Goal: Communication & Community: Answer question/provide support

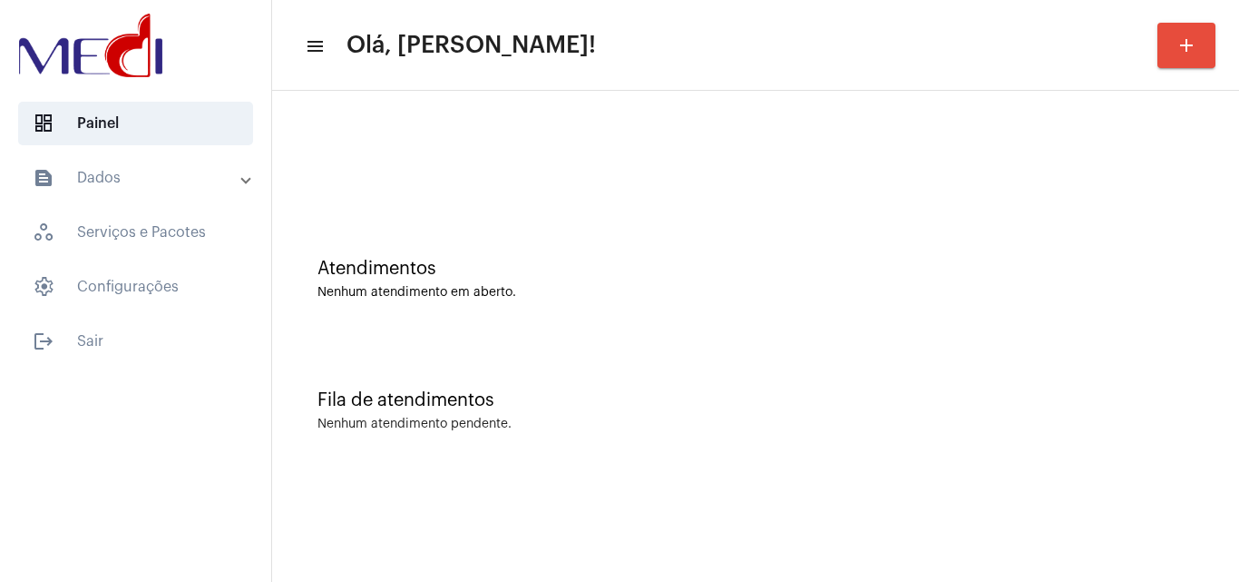
click at [1015, 363] on div "Fila de atendimentos Nenhum atendimento pendente." at bounding box center [755, 402] width 949 height 132
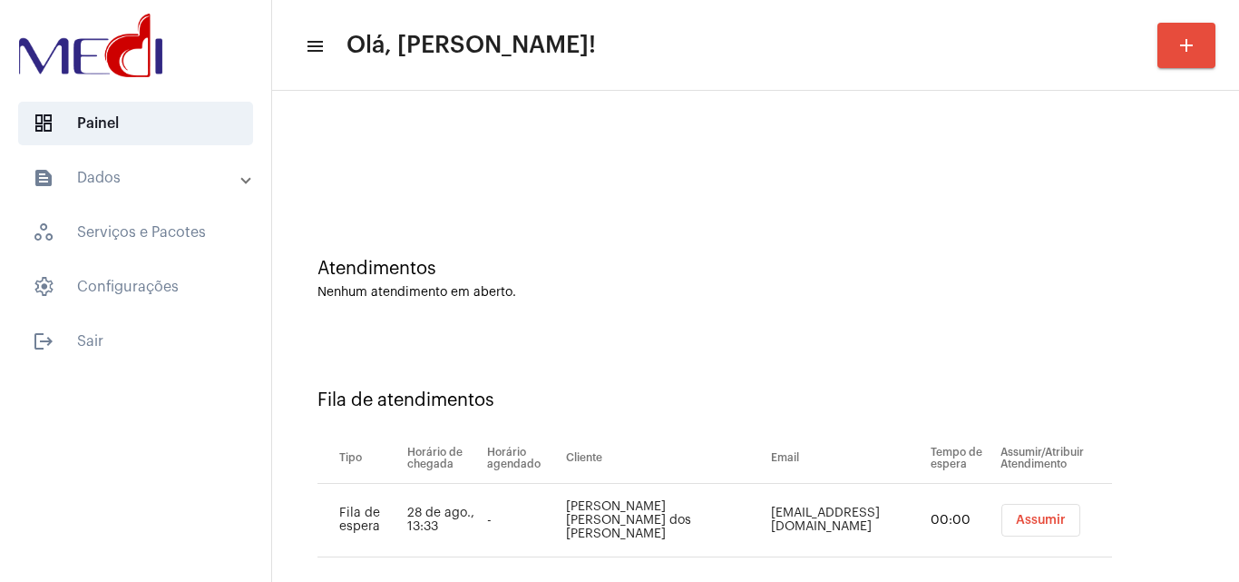
click at [1028, 509] on button "Assumir" at bounding box center [1041, 519] width 79 height 33
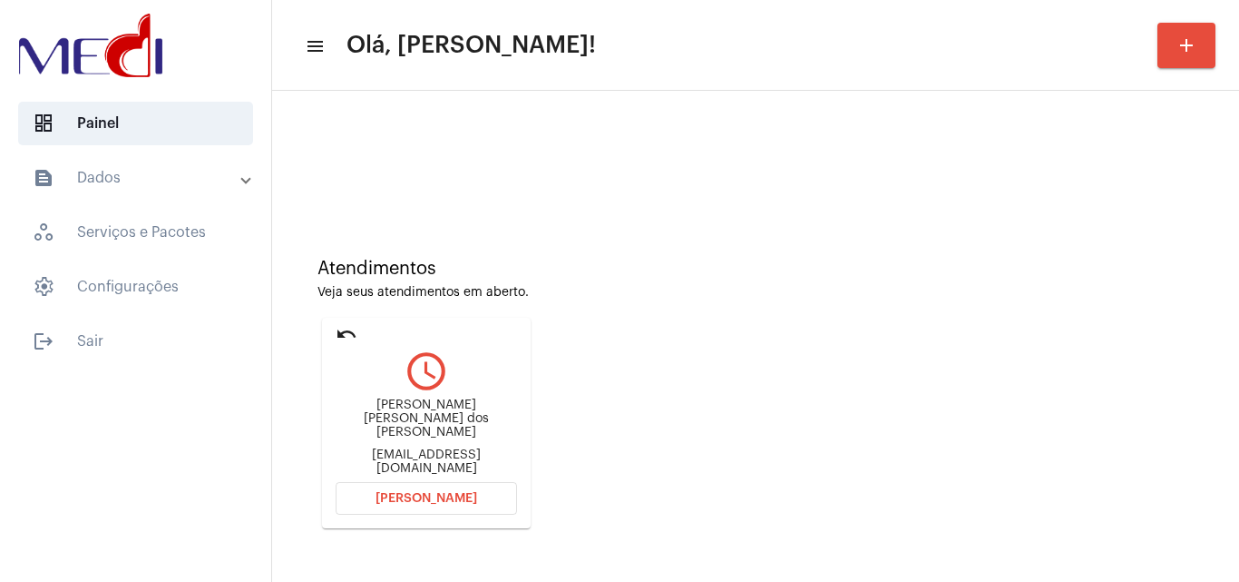
scroll to position [128, 0]
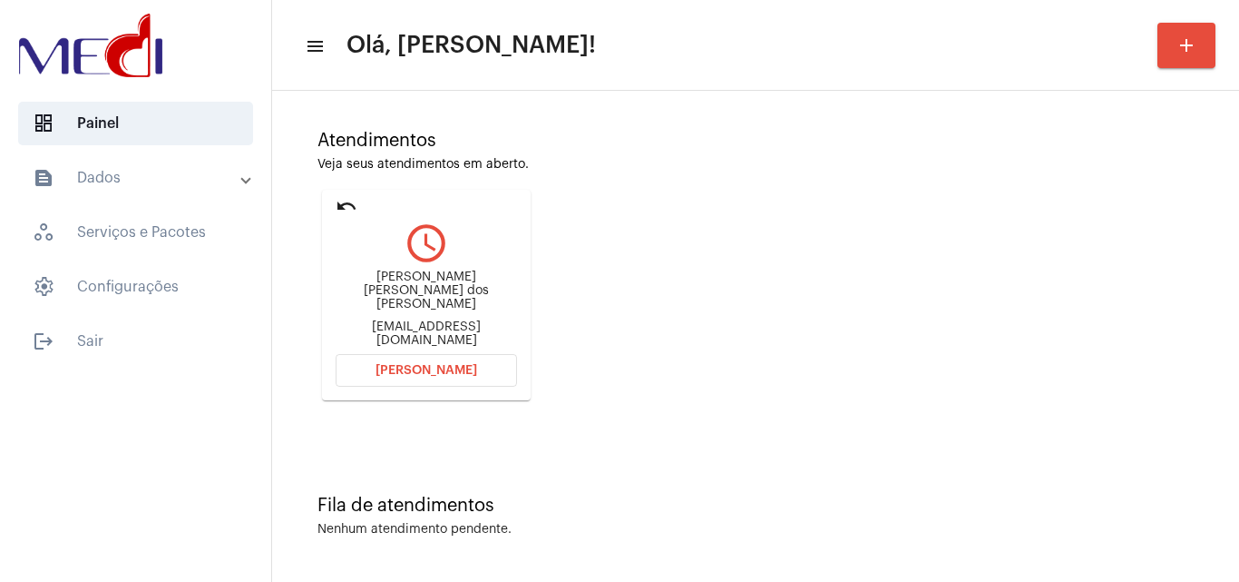
click at [405, 334] on div "[PERSON_NAME] [PERSON_NAME] dos [PERSON_NAME] [EMAIL_ADDRESS][DOMAIN_NAME]" at bounding box center [426, 309] width 181 height 82
copy mat-card-content "[EMAIL_ADDRESS][DOMAIN_NAME] [PERSON_NAME]"
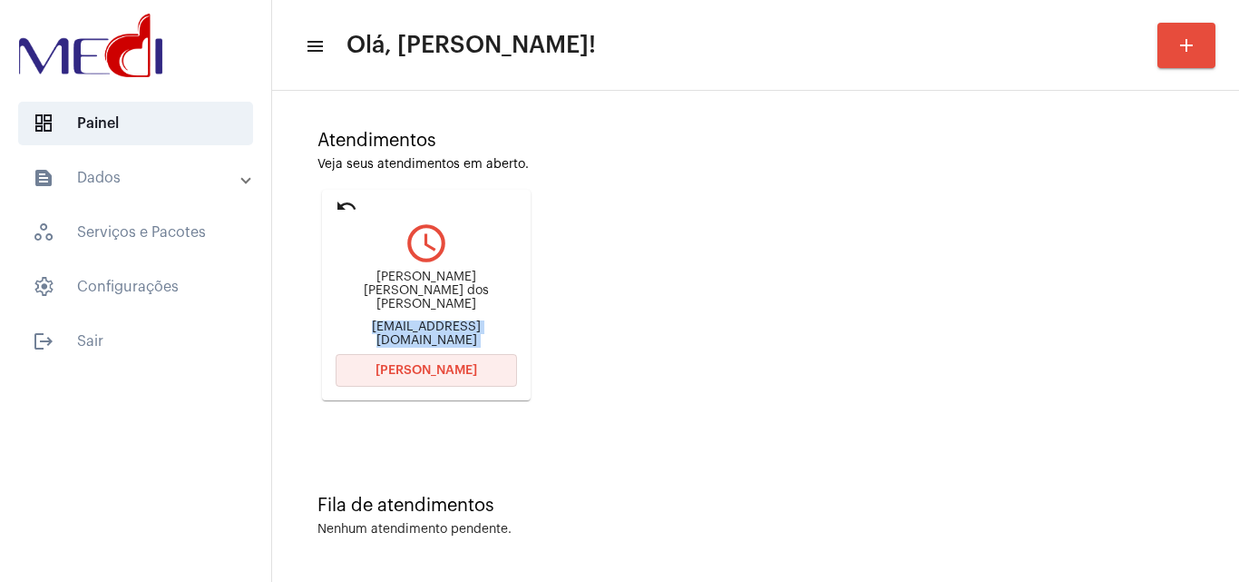
click at [458, 367] on span "Abrir Chamada" at bounding box center [427, 370] width 102 height 13
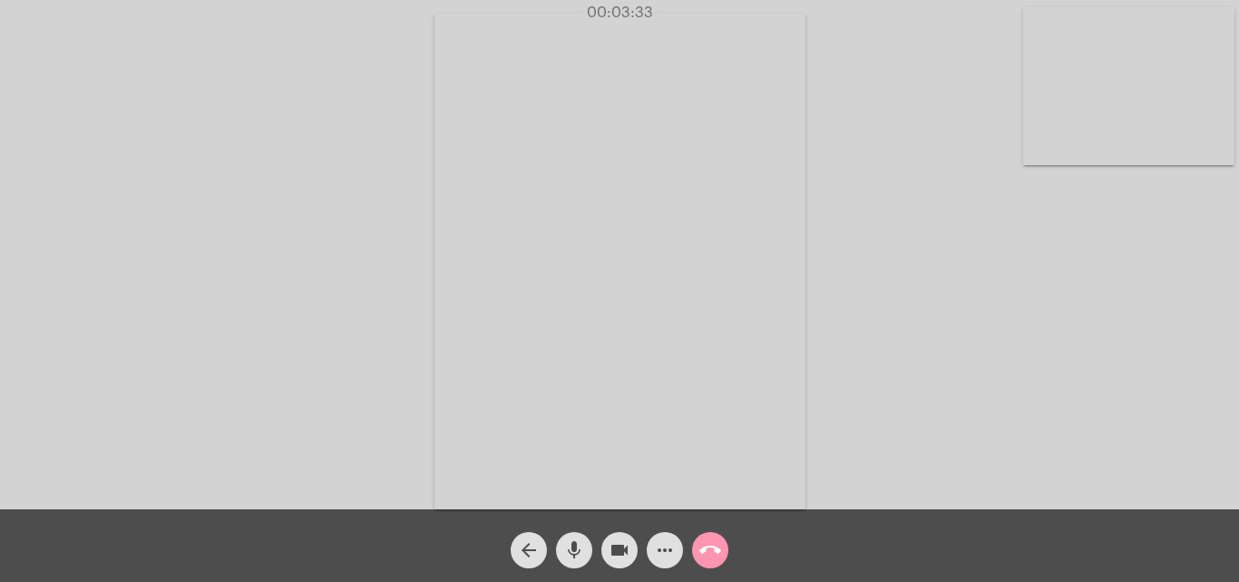
click at [701, 562] on span "call_end" at bounding box center [710, 550] width 22 height 36
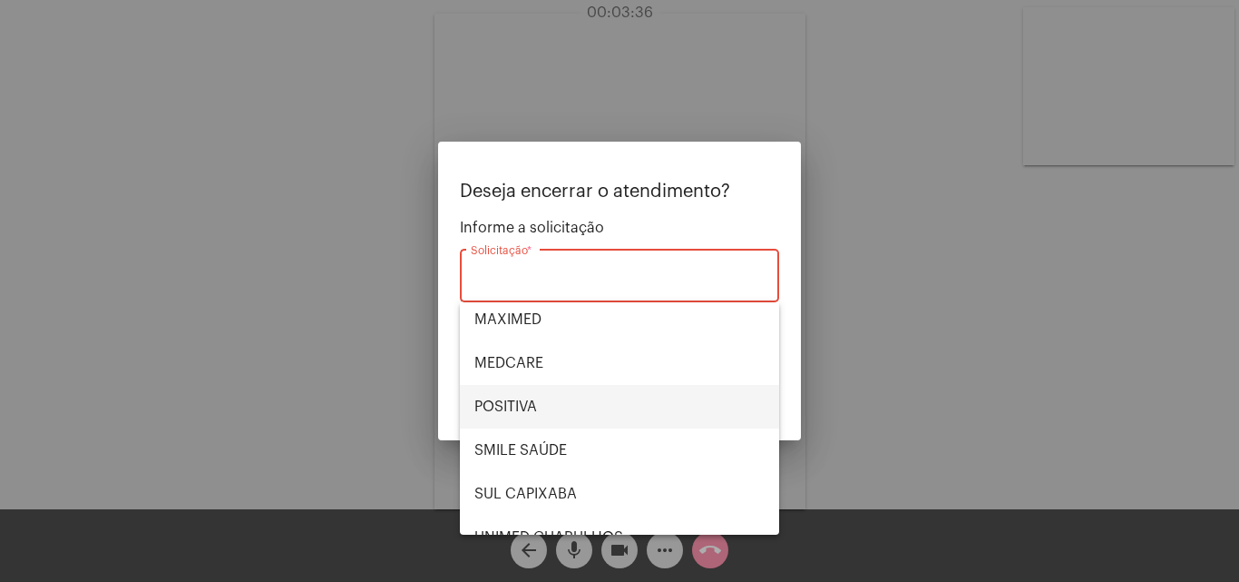
scroll to position [203, 0]
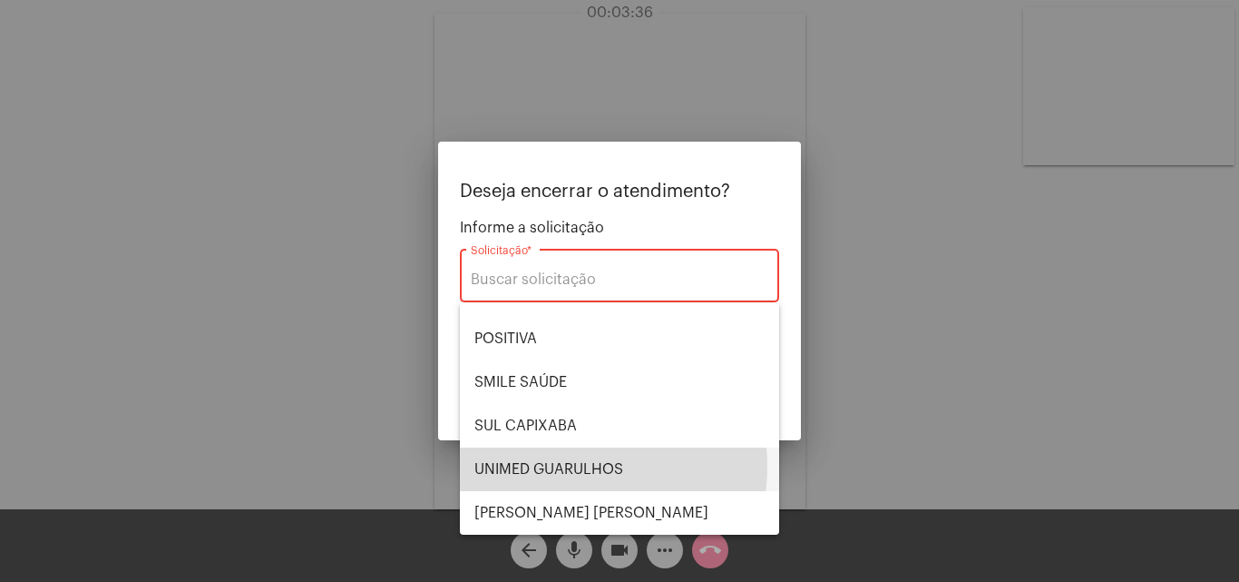
click at [569, 467] on span "UNIMED GUARULHOS" at bounding box center [619, 469] width 290 height 44
type input "UNIMED GUARULHOS"
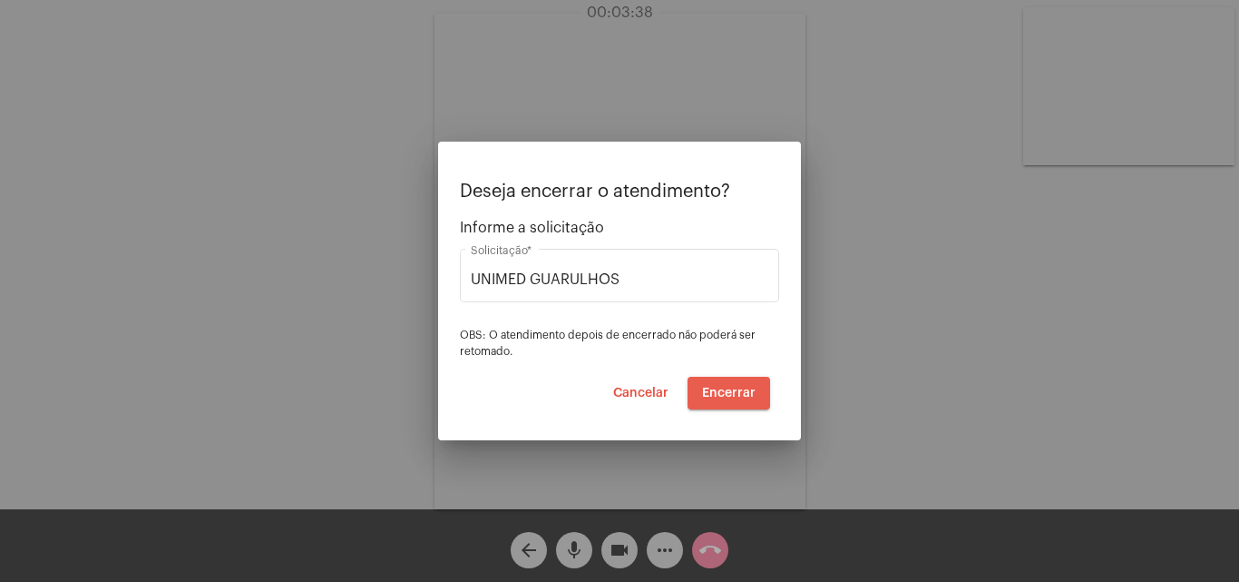
click at [747, 388] on span "Encerrar" at bounding box center [729, 392] width 54 height 13
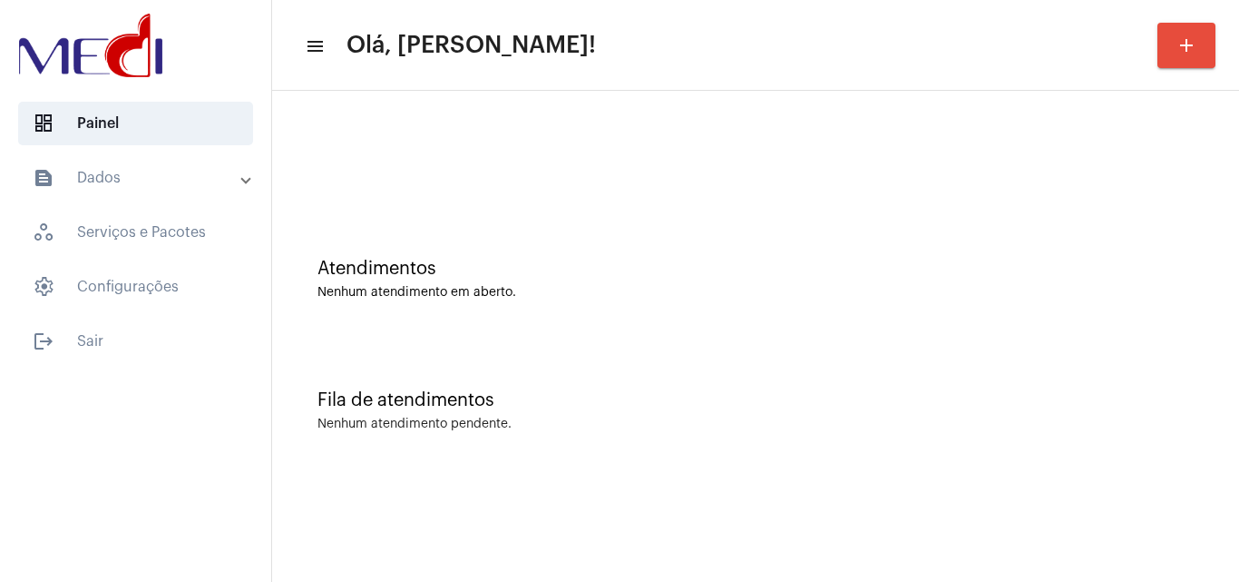
click at [1119, 290] on div "Nenhum atendimento em aberto." at bounding box center [756, 293] width 876 height 14
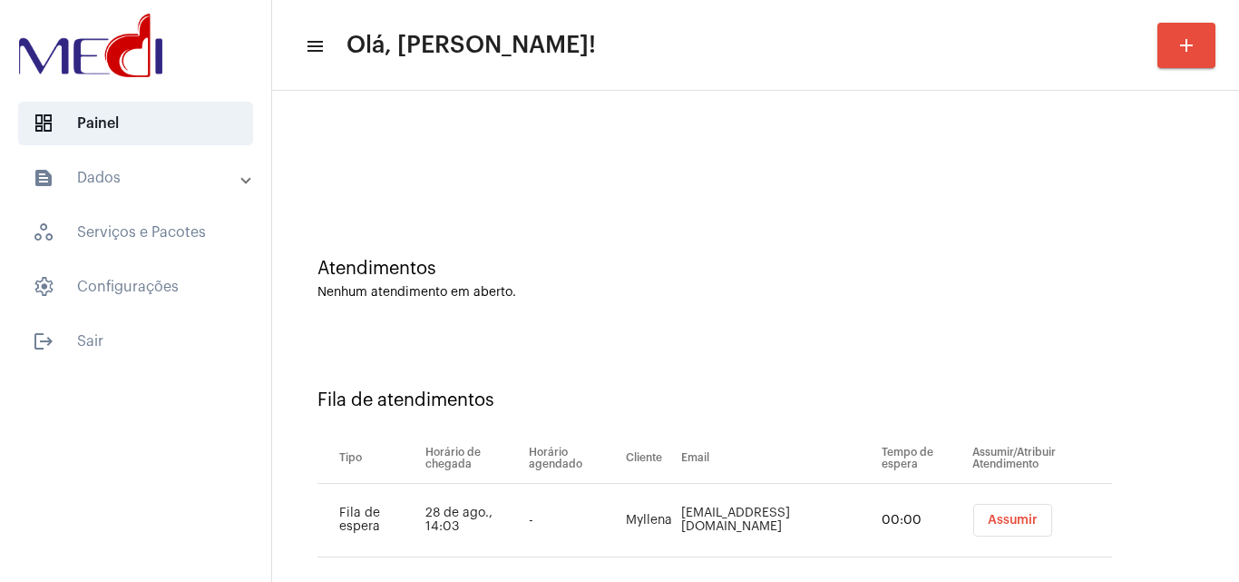
click at [995, 525] on span "Assumir" at bounding box center [1013, 519] width 50 height 13
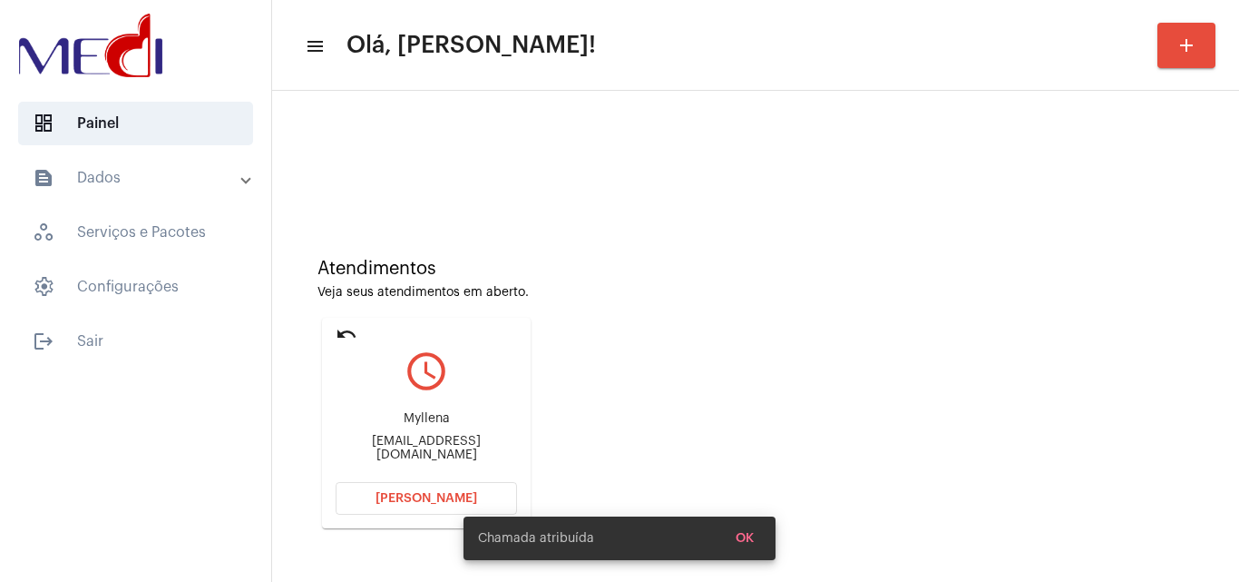
click at [482, 439] on div "Myllena Myllenaevangelista1804@gmail.com" at bounding box center [426, 437] width 181 height 82
copy mat-card-content "Myllenaevangelista1804@gmail.com Abrir Chamada"
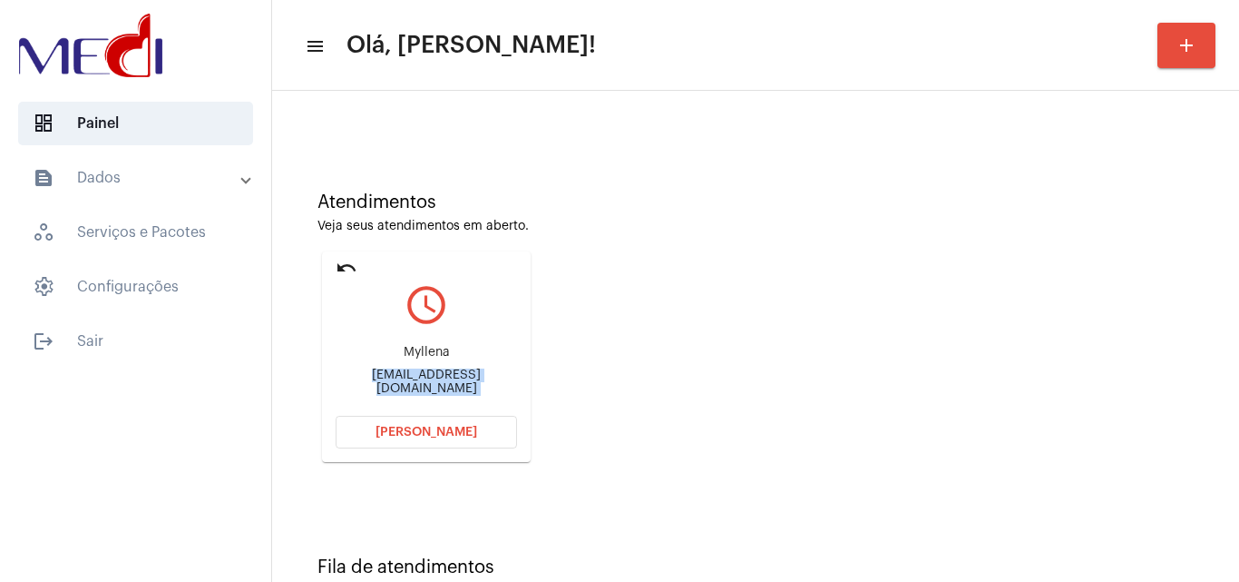
scroll to position [128, 0]
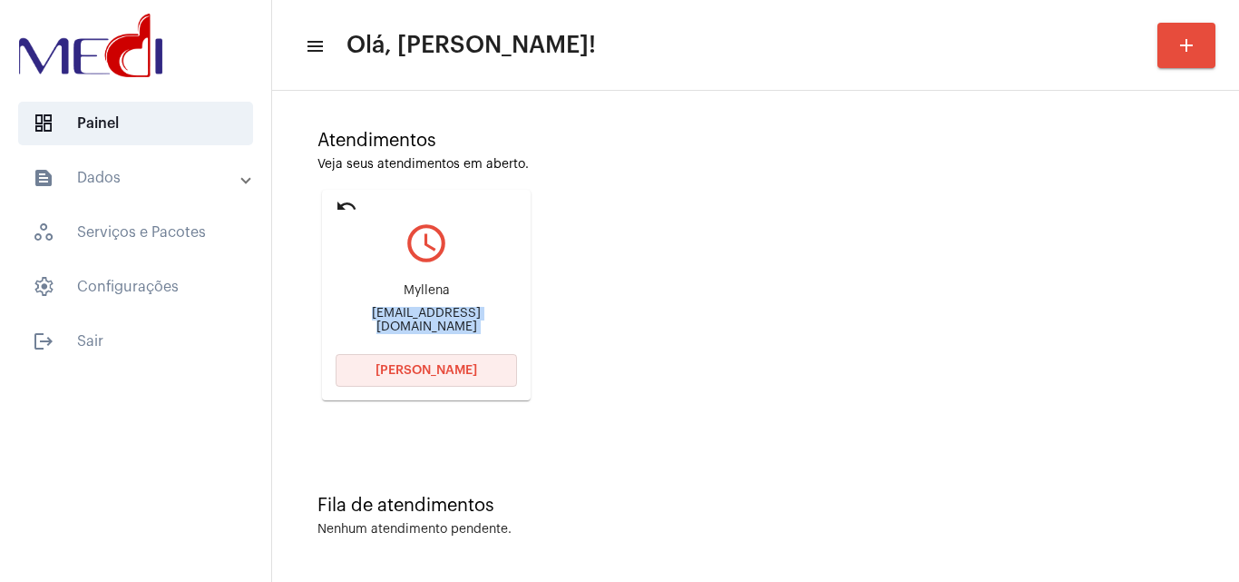
click at [470, 362] on button "Abrir Chamada" at bounding box center [426, 370] width 181 height 33
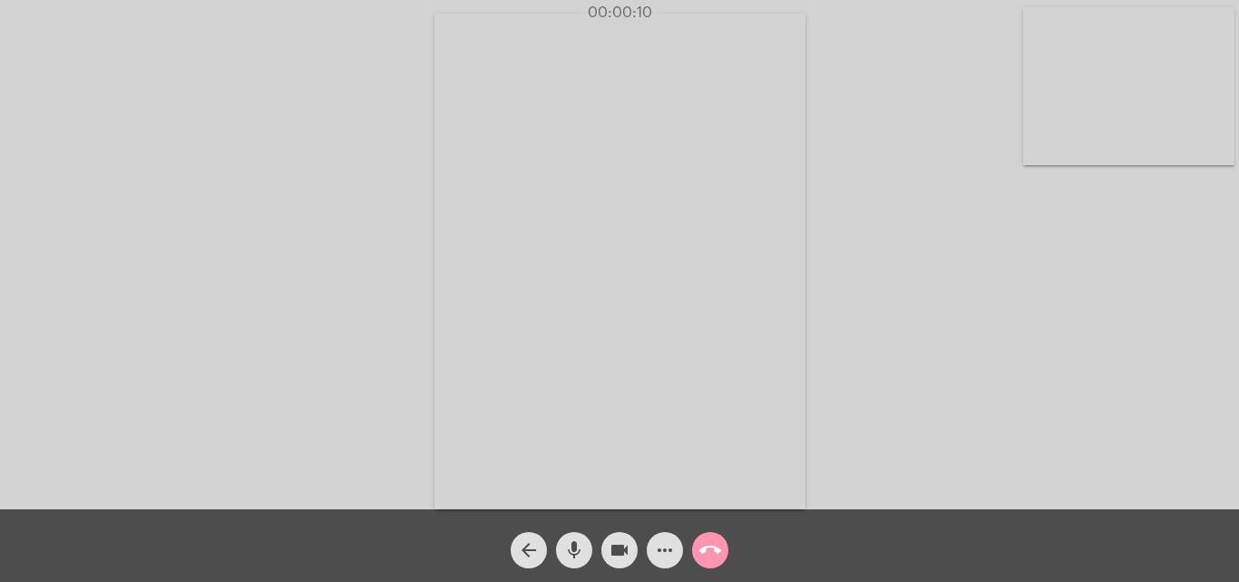
drag, startPoint x: 993, startPoint y: 297, endPoint x: 849, endPoint y: 267, distance: 147.3
click at [987, 289] on div "Acessando Câmera e Microfone..." at bounding box center [620, 259] width 1236 height 509
click at [712, 540] on mat-icon "call_end" at bounding box center [710, 550] width 22 height 22
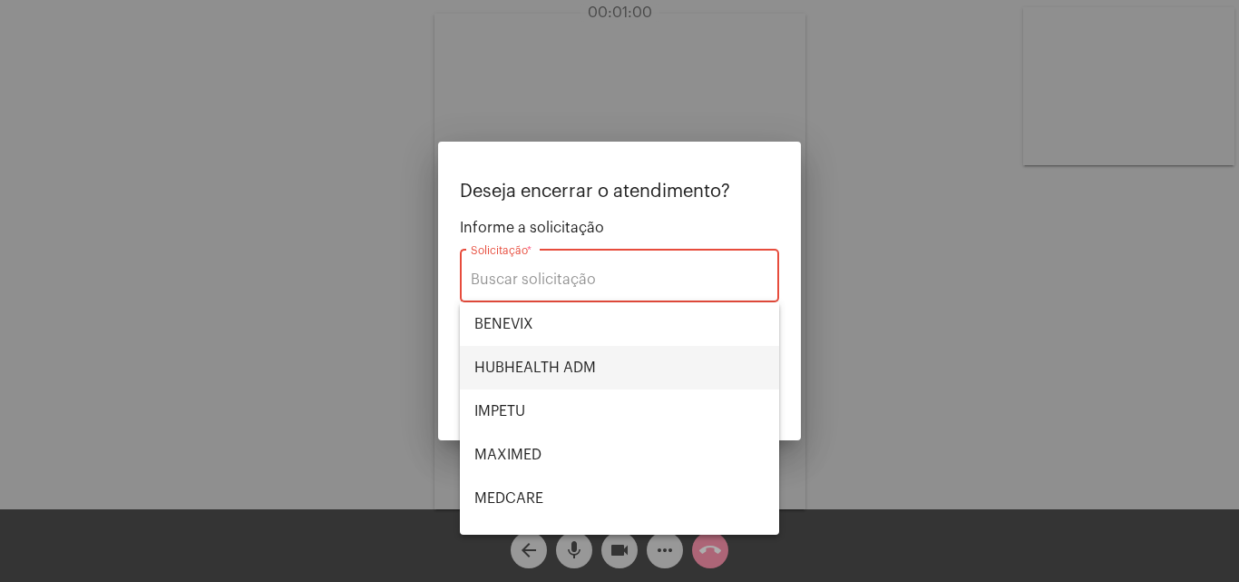
click at [547, 365] on span "HUBHEALTH ADM" at bounding box center [619, 368] width 290 height 44
type input "HUBHEALTH ADM"
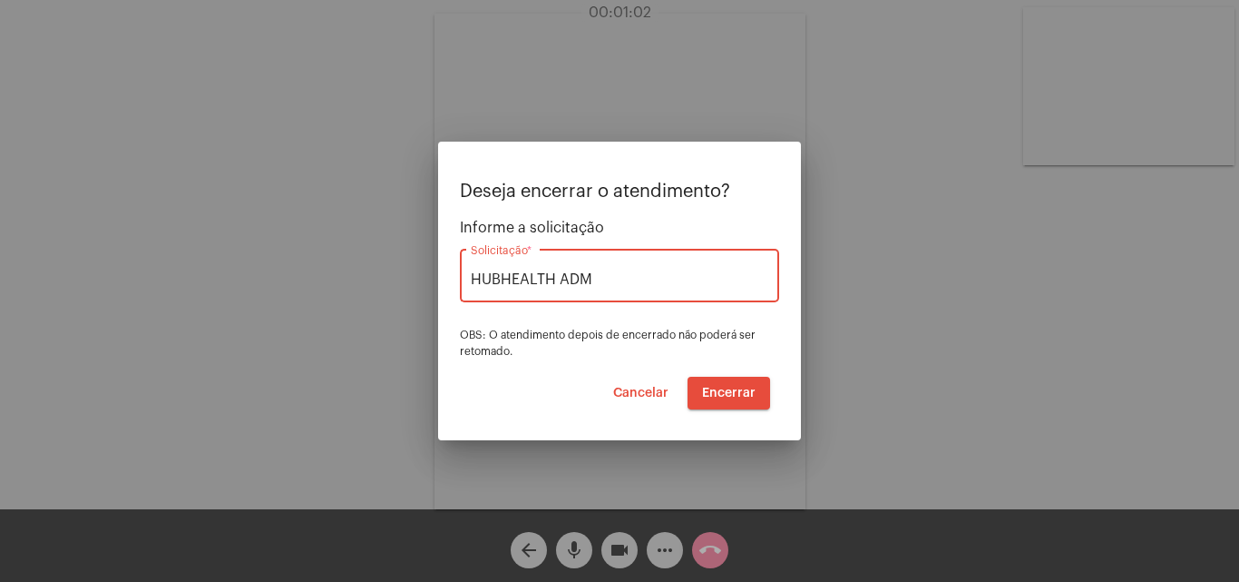
click at [738, 389] on span "Encerrar" at bounding box center [729, 392] width 54 height 13
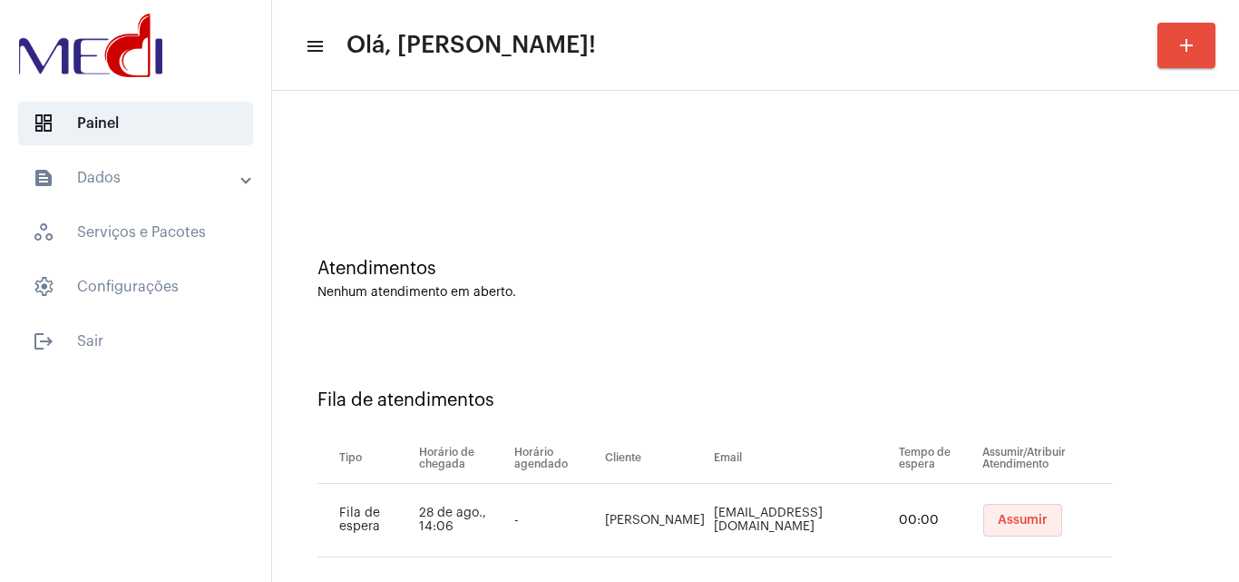
click at [1009, 524] on span "Assumir" at bounding box center [1023, 519] width 50 height 13
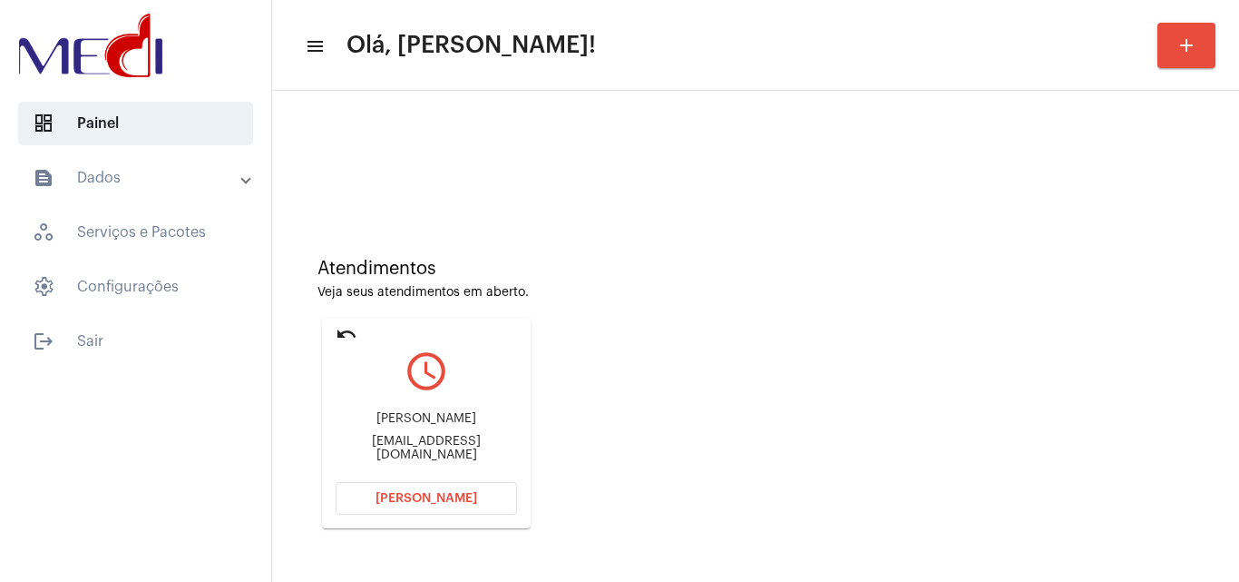
click at [446, 443] on div "luz-tt@hotmail.com" at bounding box center [426, 448] width 181 height 27
copy mat-card-content "luz-tt@hotmail.com Abrir Chamada"
click at [425, 496] on span "Abrir Chamada" at bounding box center [427, 498] width 102 height 13
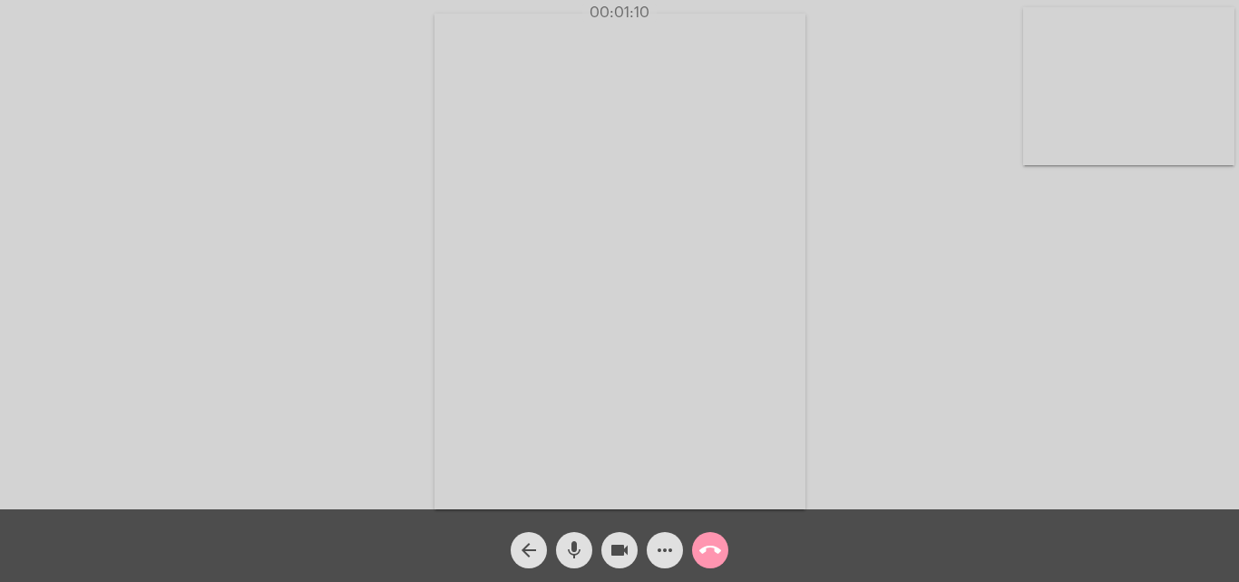
click at [1139, 287] on div "Acessando Câmera e Microfone..." at bounding box center [620, 259] width 1236 height 509
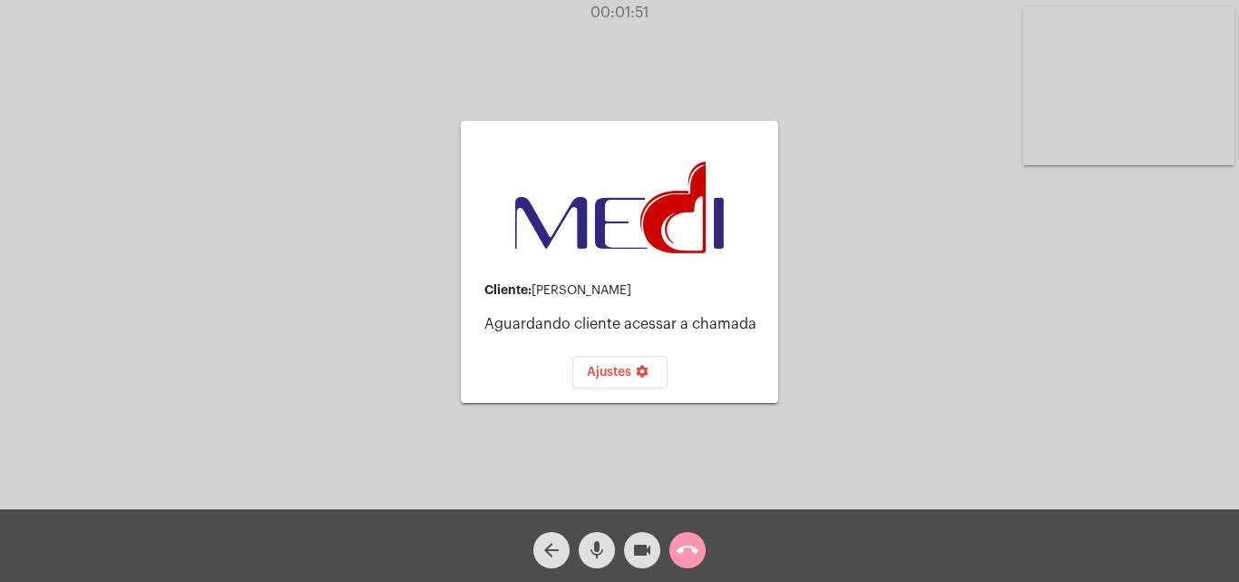
click at [622, 289] on div "Cliente: Luciete Lira de Araujo" at bounding box center [623, 290] width 279 height 15
click at [728, 297] on div "Cliente: Luciete Lira de Araujo" at bounding box center [623, 290] width 279 height 15
drag, startPoint x: 536, startPoint y: 290, endPoint x: 697, endPoint y: 287, distance: 160.6
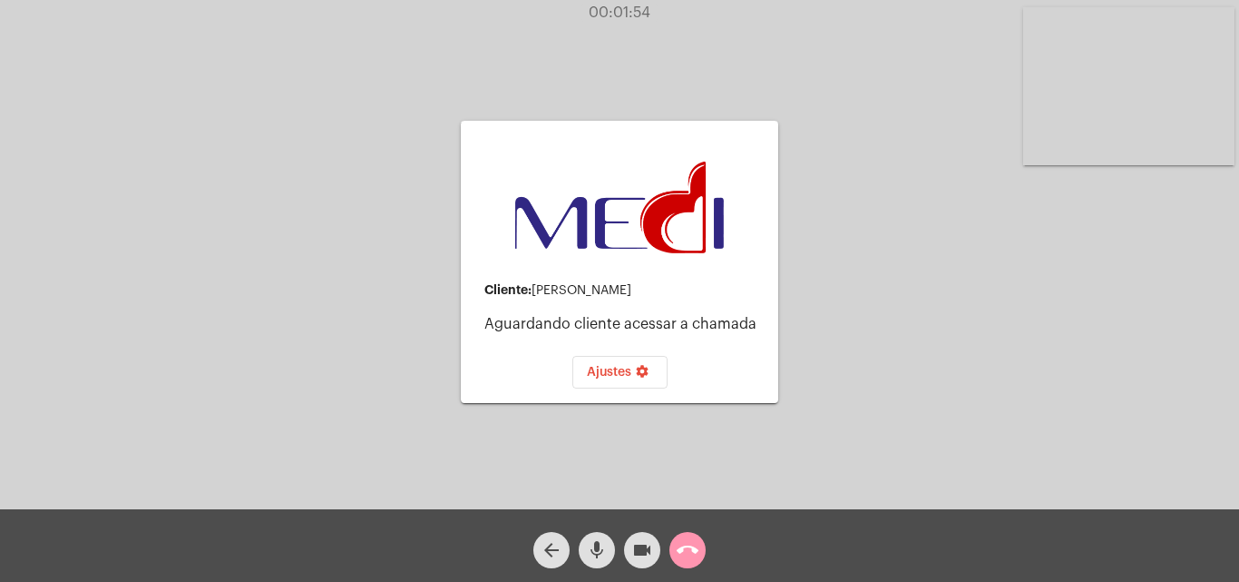
click at [697, 287] on div "Cliente: Luciete Lira de Araujo" at bounding box center [623, 290] width 279 height 15
copy div "Luciete Lira de Araujo"
click at [1082, 345] on div "Cliente: Luciete Lira de Araujo Aguardando cliente acessar a chamada Ajustes se…" at bounding box center [620, 259] width 1236 height 509
click at [699, 552] on button "call_end" at bounding box center [688, 550] width 36 height 36
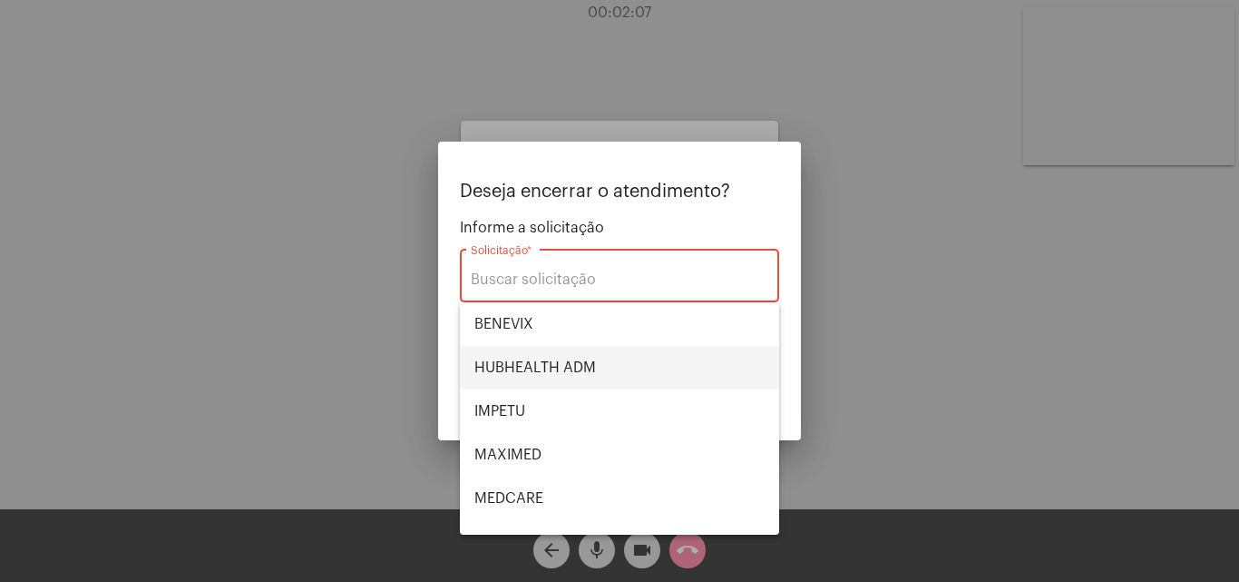
click at [594, 359] on span "HUBHEALTH ADM" at bounding box center [619, 368] width 290 height 44
type input "HUBHEALTH ADM"
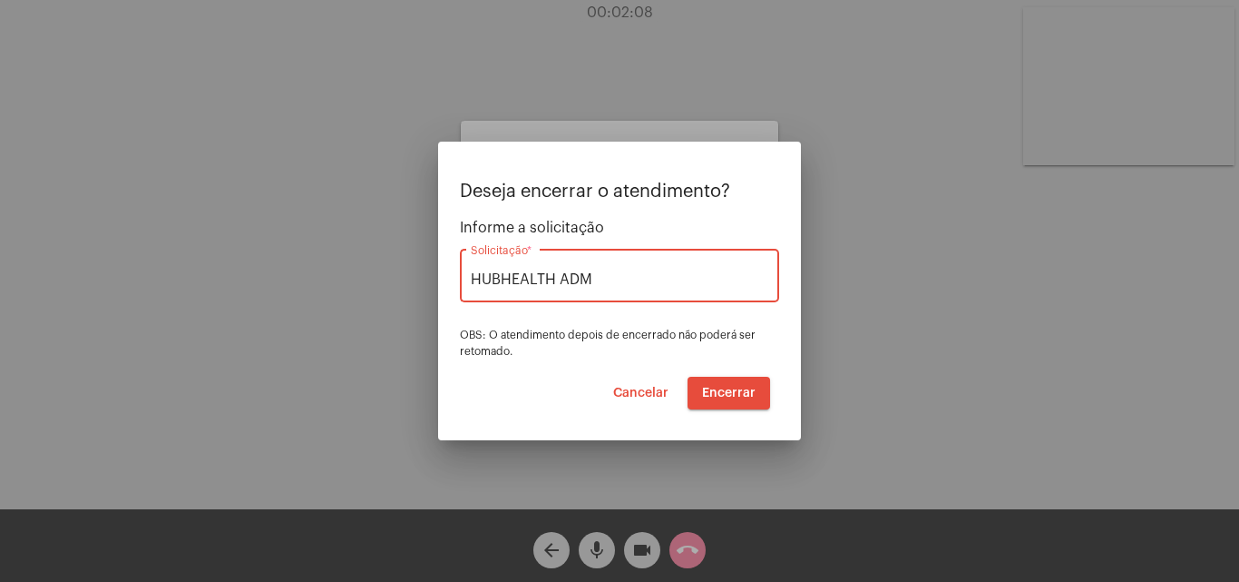
click at [728, 397] on span "Encerrar" at bounding box center [729, 392] width 54 height 13
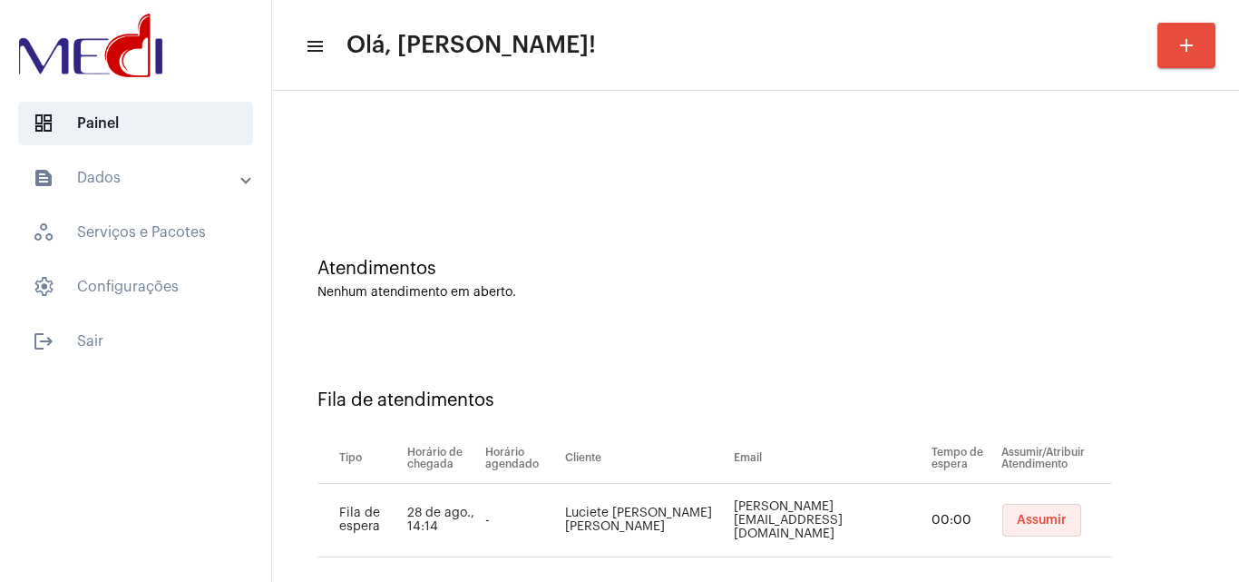
click at [1017, 516] on span "Assumir" at bounding box center [1042, 519] width 50 height 13
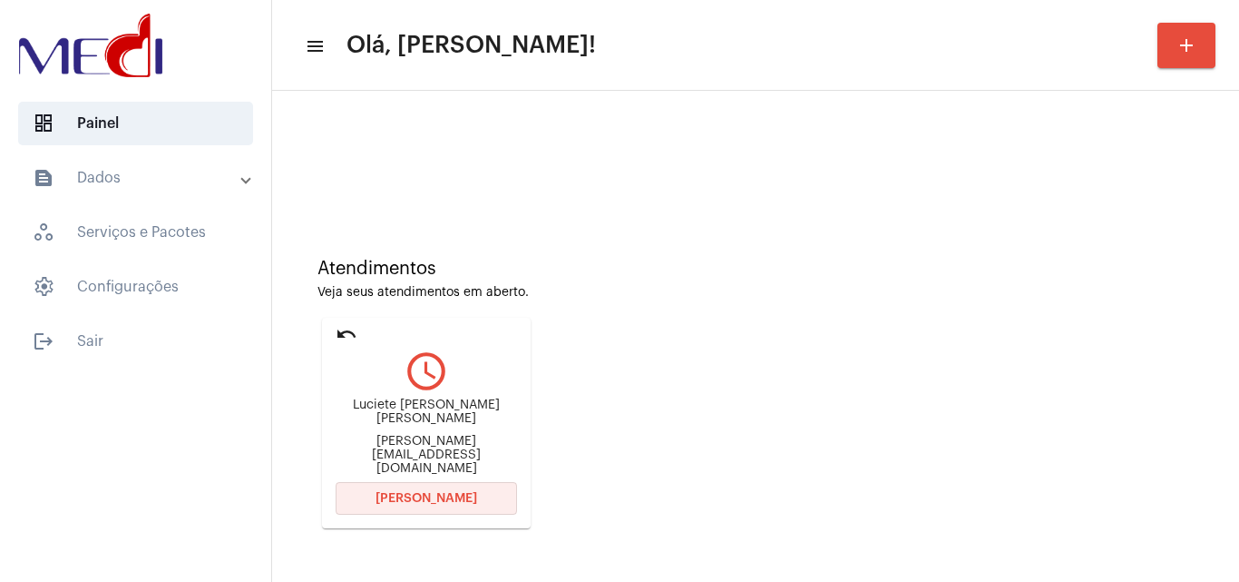
click at [449, 489] on button "Abrir Chamada" at bounding box center [426, 498] width 181 height 33
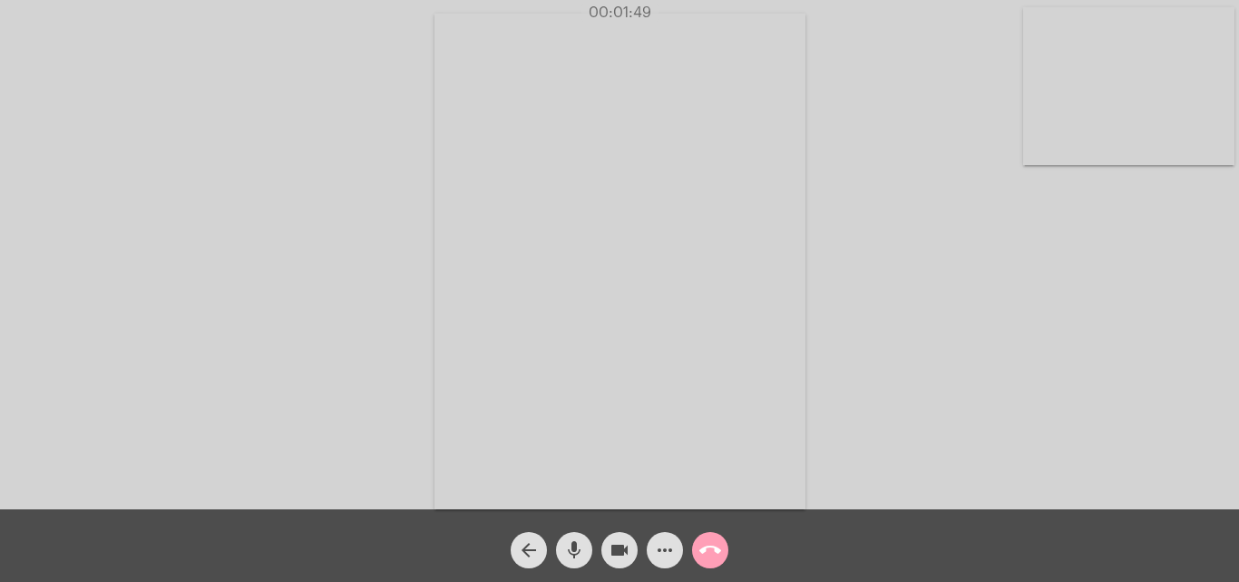
click at [714, 544] on mat-icon "call_end" at bounding box center [710, 550] width 22 height 22
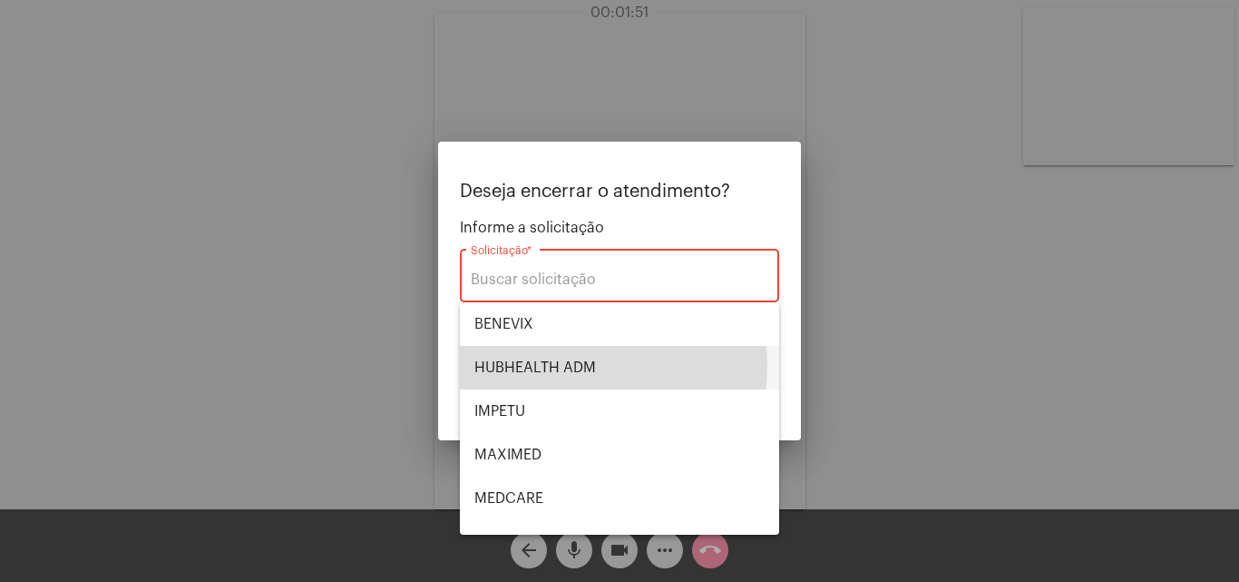
click at [580, 366] on span "HUBHEALTH ADM" at bounding box center [619, 368] width 290 height 44
type input "HUBHEALTH ADM"
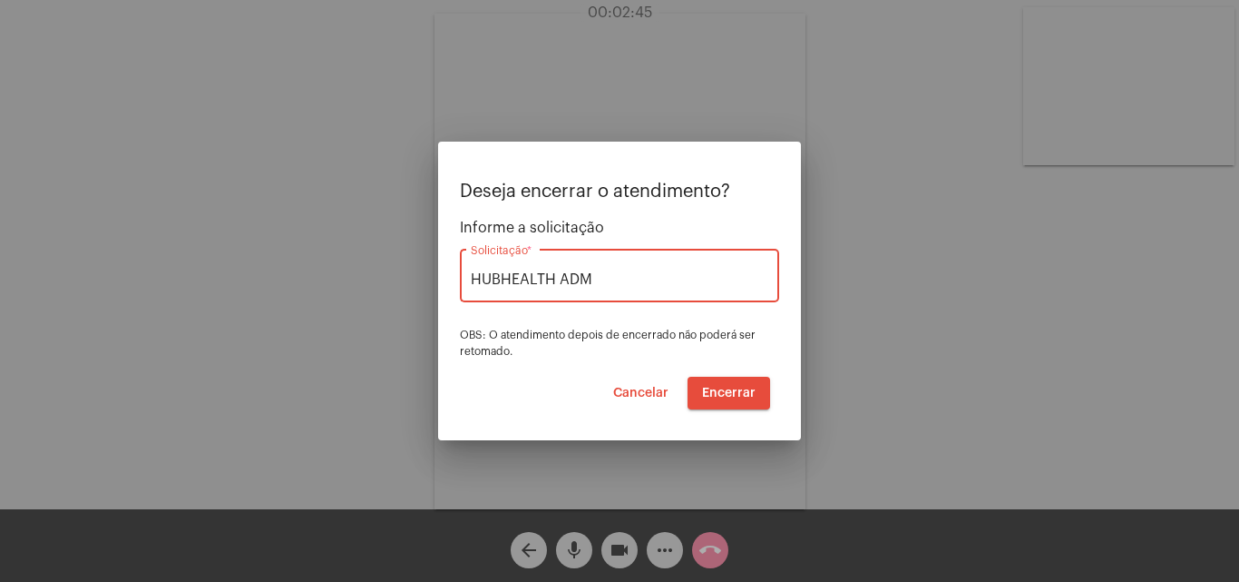
click at [728, 391] on span "Encerrar" at bounding box center [729, 392] width 54 height 13
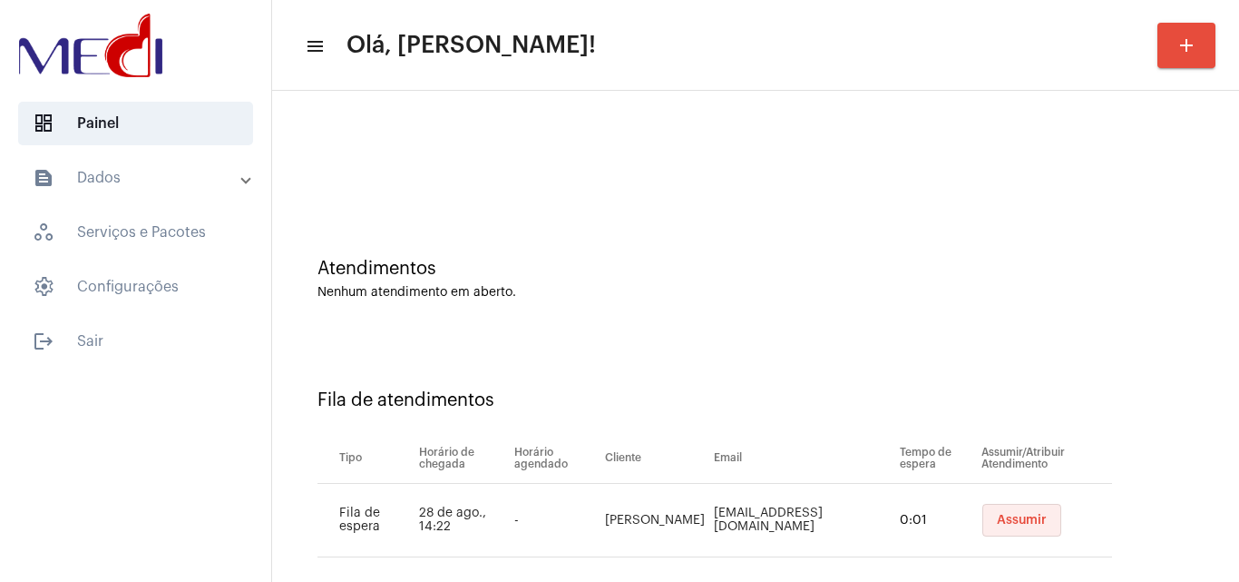
click at [998, 523] on span "Assumir" at bounding box center [1022, 519] width 50 height 13
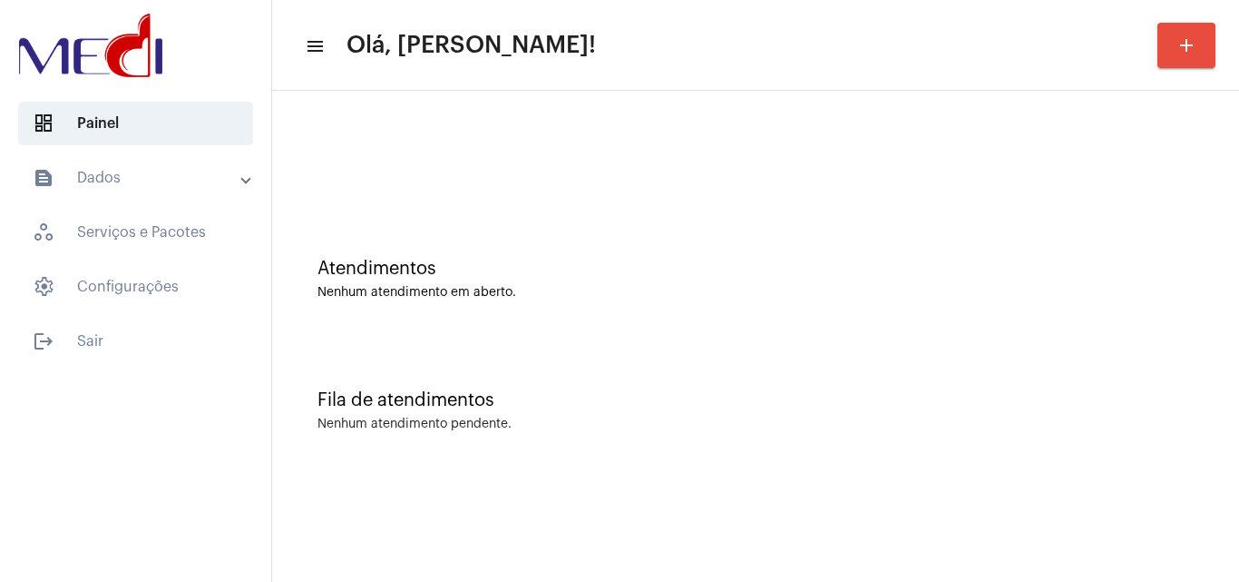
click at [1122, 416] on div "Fila de atendimentos Nenhum atendimento pendente." at bounding box center [755, 402] width 949 height 132
click at [1082, 488] on mat-sidenav-content "menu Olá, Karen! add Atendimentos Nenhum atendimento em aberto. Fila de atendim…" at bounding box center [755, 291] width 967 height 582
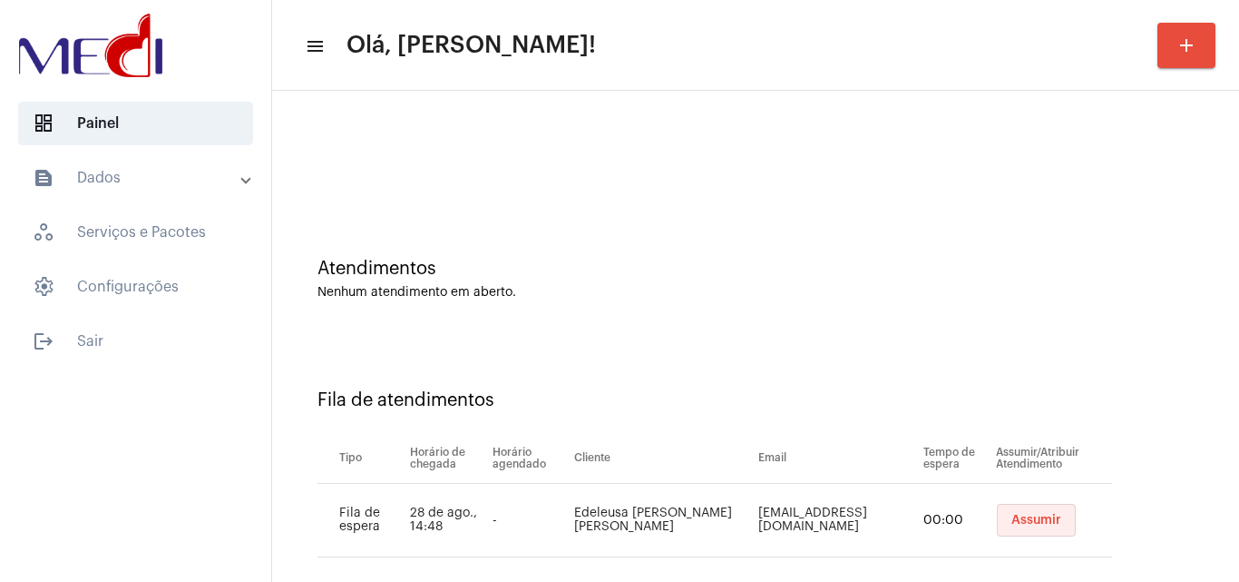
click at [1012, 531] on button "Assumir" at bounding box center [1036, 519] width 79 height 33
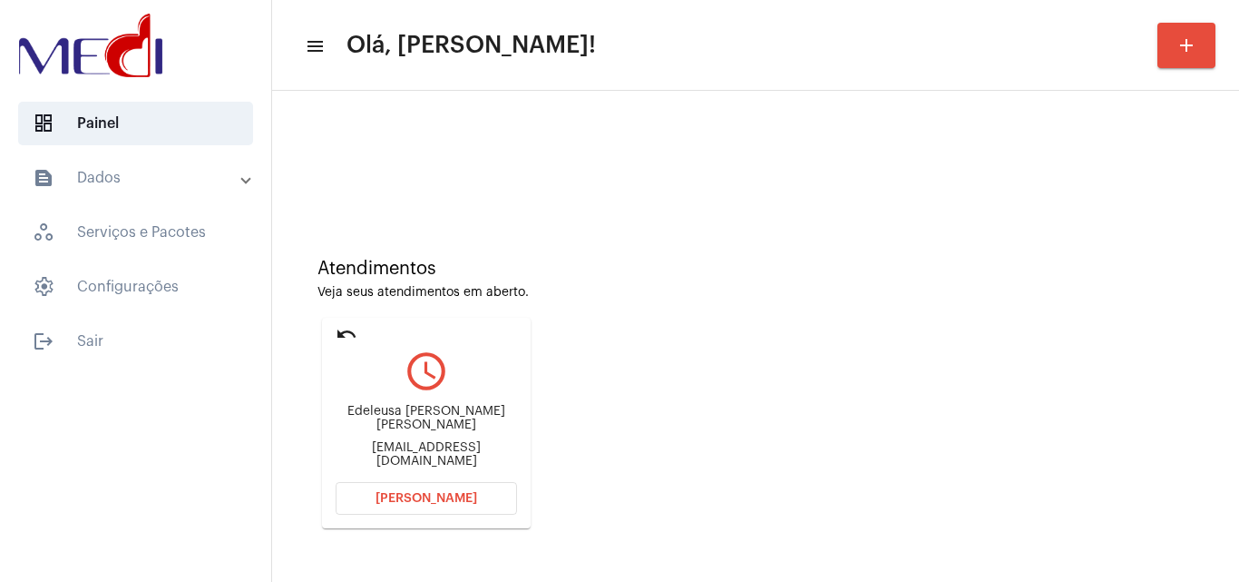
click at [434, 497] on span "Abrir Chamada" at bounding box center [427, 498] width 102 height 13
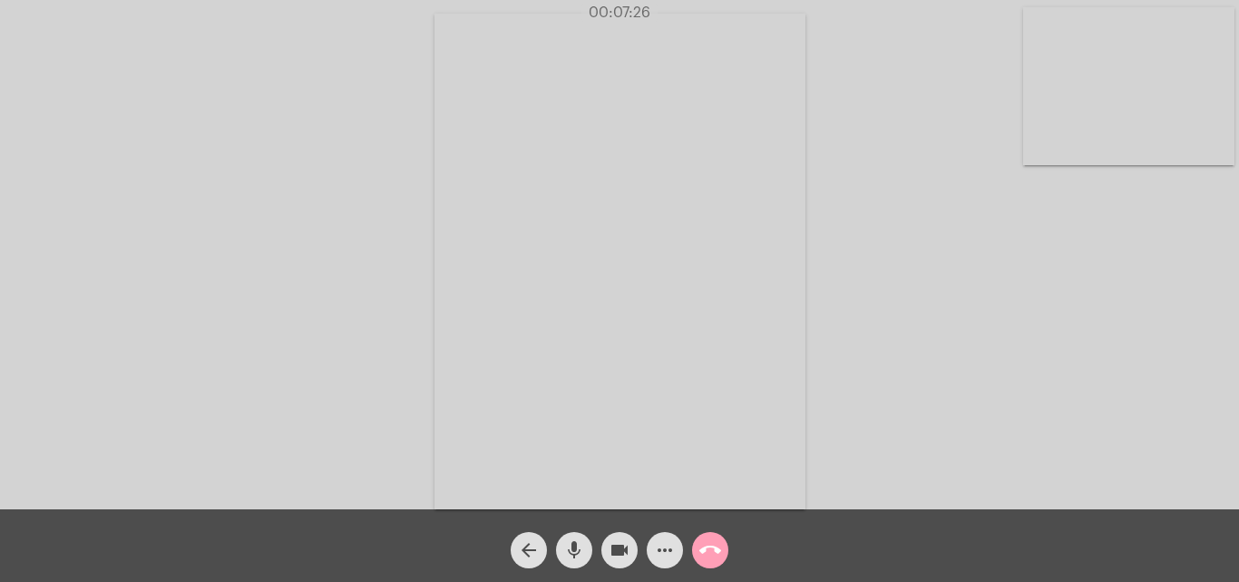
click at [708, 552] on mat-icon "call_end" at bounding box center [710, 550] width 22 height 22
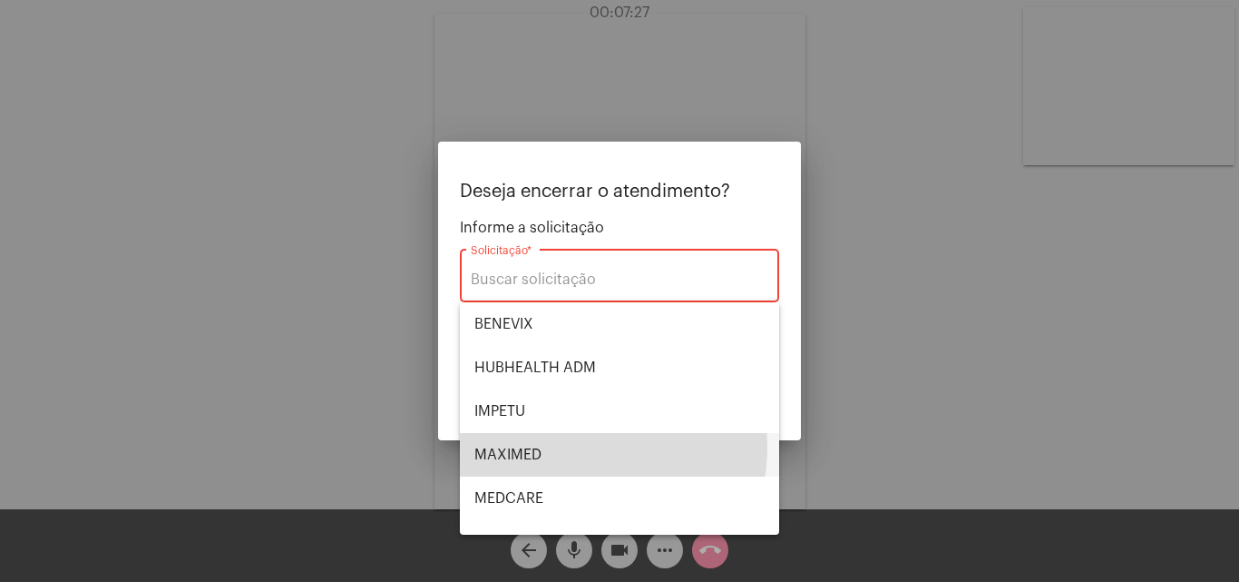
click at [555, 446] on span "MAXIMED" at bounding box center [619, 455] width 290 height 44
type input "MAXIMED"
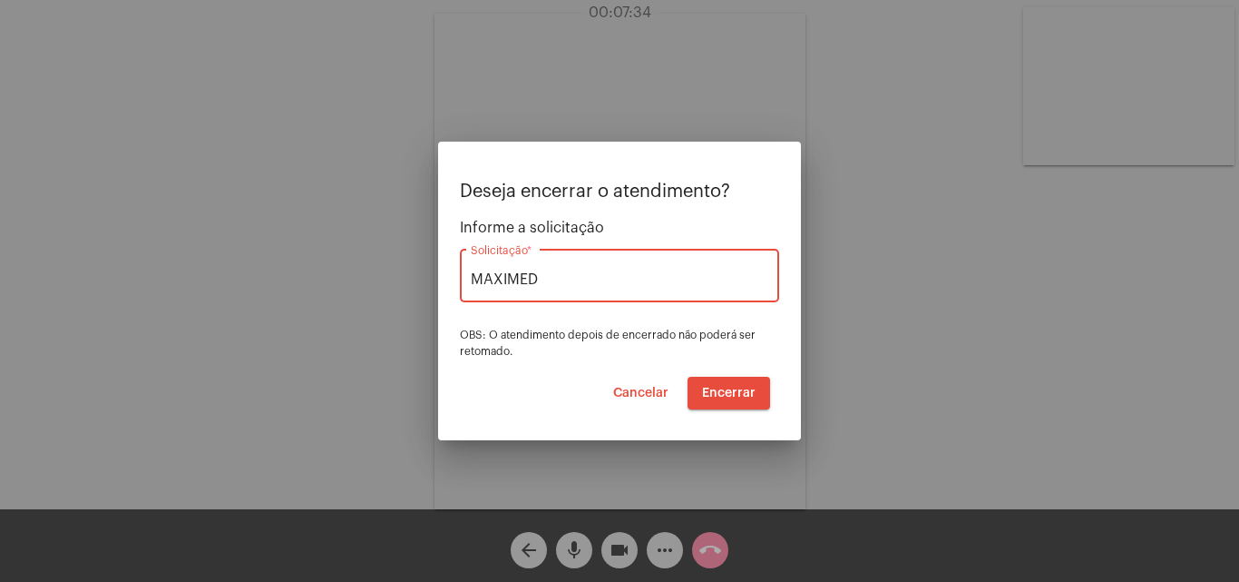
click at [748, 394] on span "Encerrar" at bounding box center [729, 392] width 54 height 13
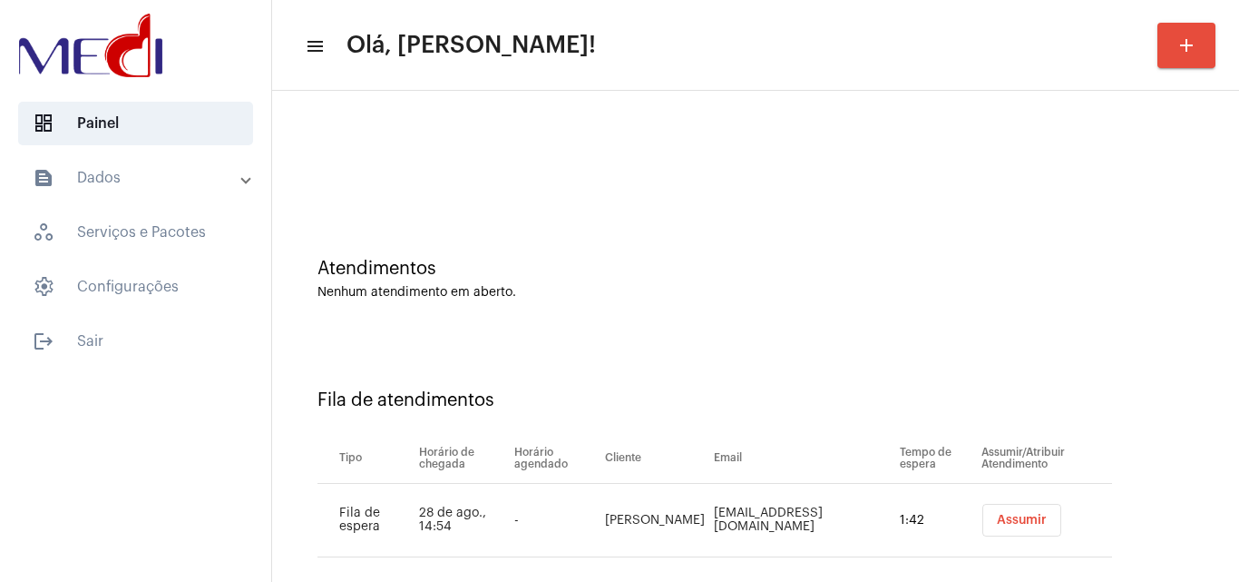
click at [997, 523] on span "Assumir" at bounding box center [1022, 519] width 50 height 13
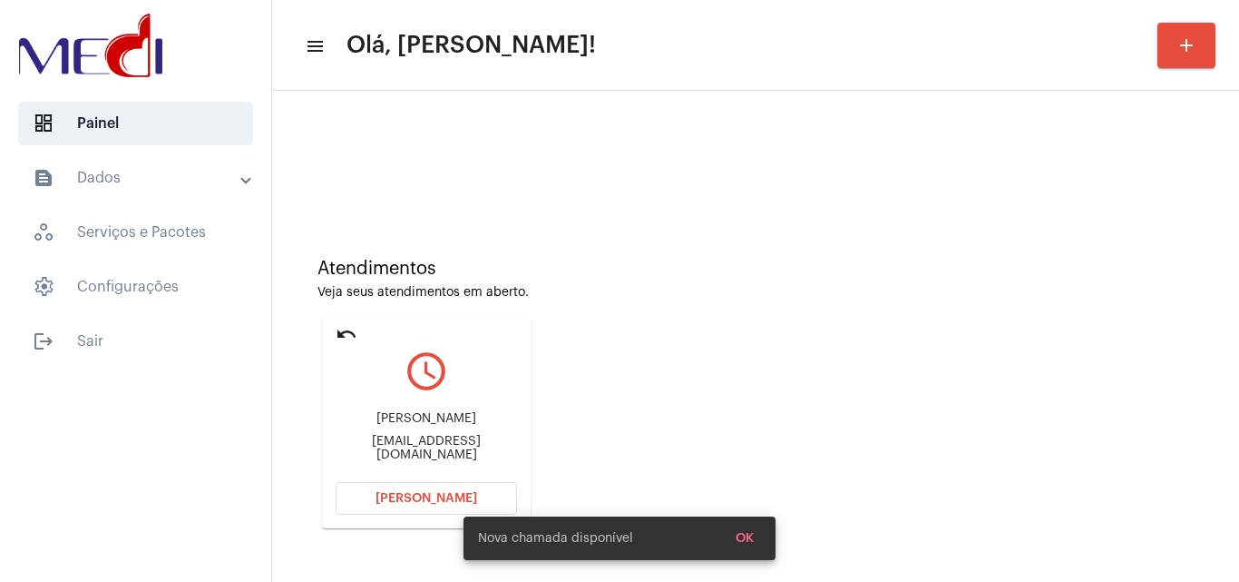
scroll to position [128, 0]
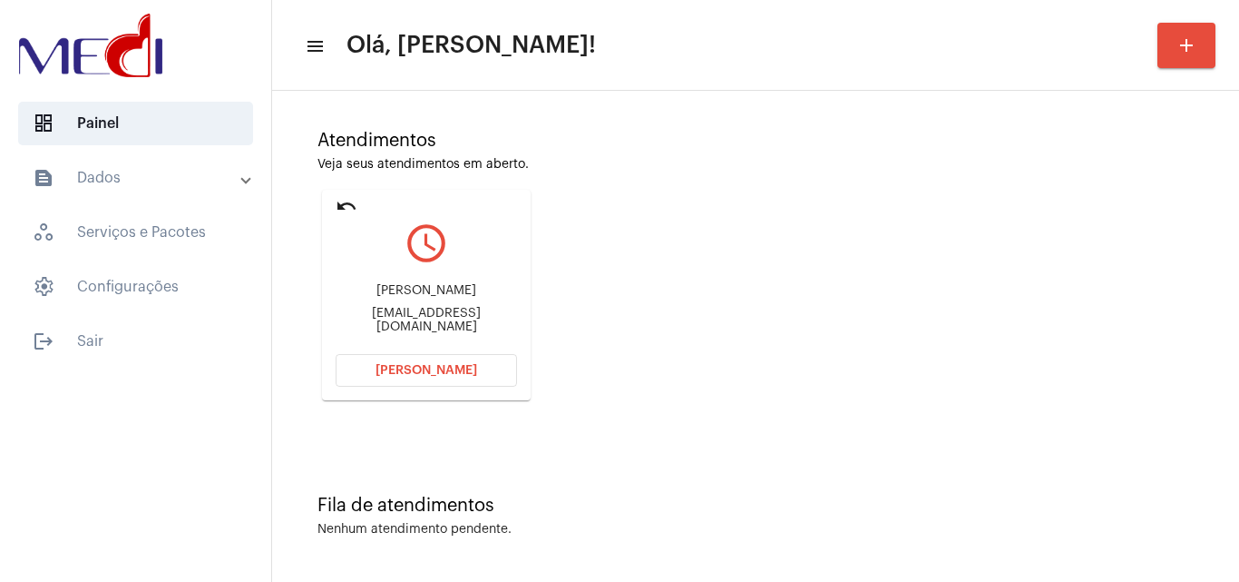
click at [382, 325] on div "robertjej21@hotmail.com" at bounding box center [426, 320] width 181 height 27
copy mat-card-content "robertjej21@hotmail.com Abrir Chamada"
click at [441, 366] on span "Abrir Chamada" at bounding box center [427, 370] width 102 height 13
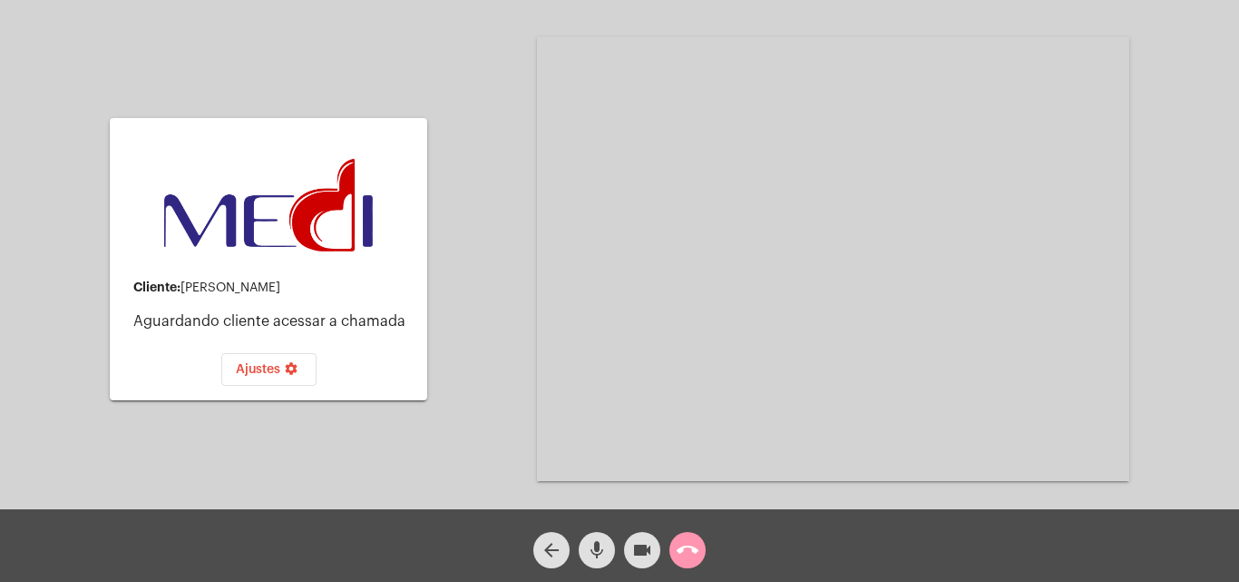
click at [680, 555] on mat-icon "call_end" at bounding box center [688, 550] width 22 height 22
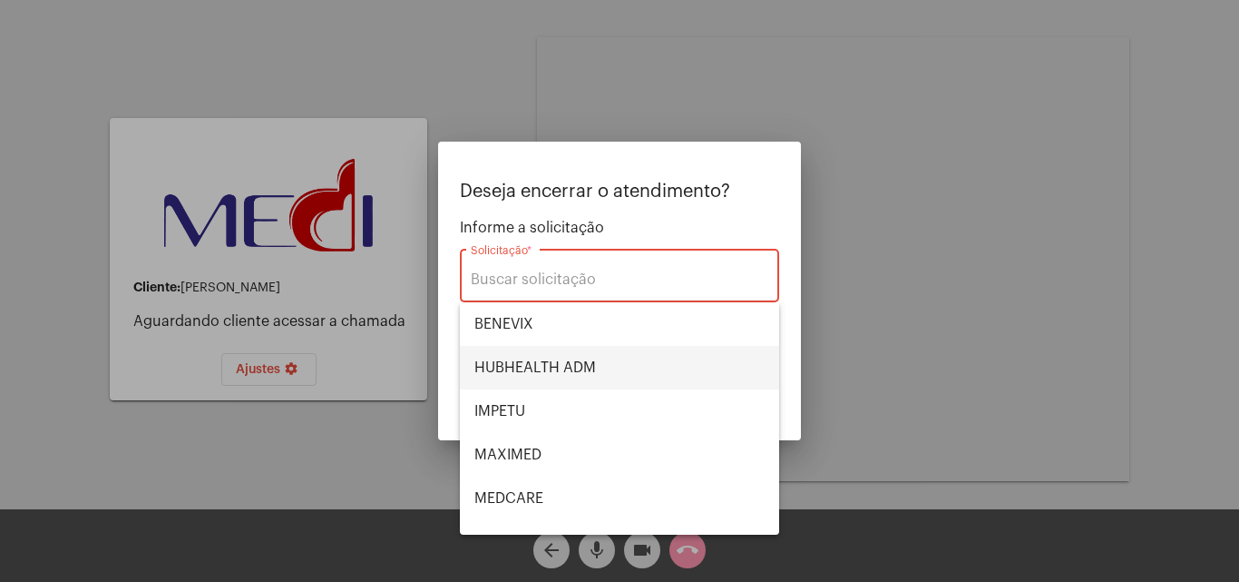
click at [566, 367] on span "HUBHEALTH ADM" at bounding box center [619, 368] width 290 height 44
type input "HUBHEALTH ADM"
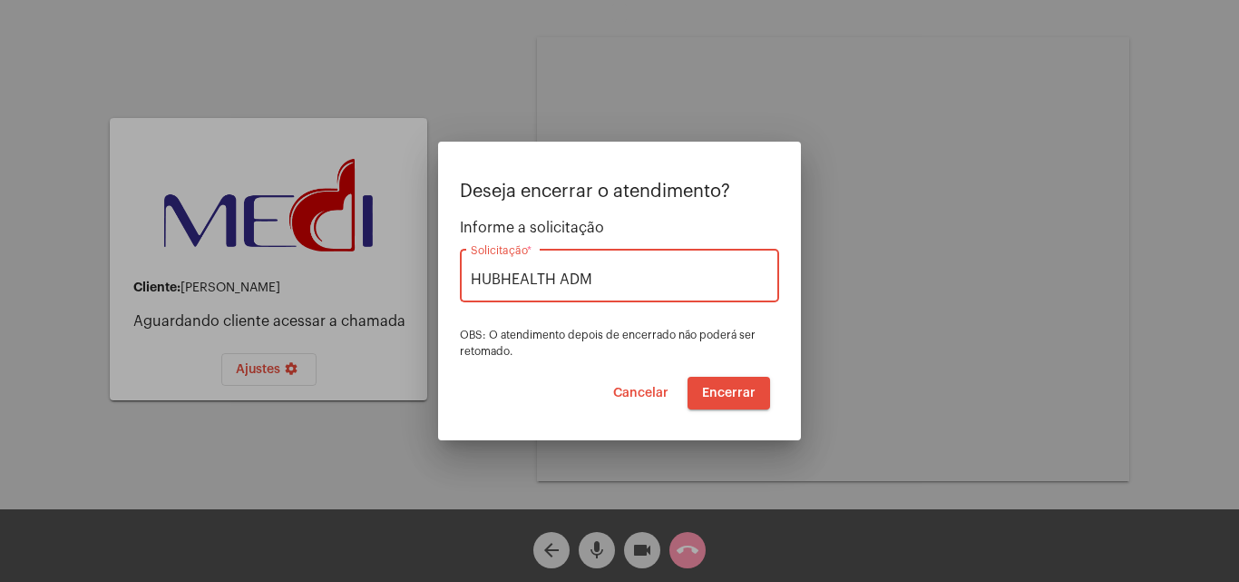
click at [701, 391] on button "Encerrar" at bounding box center [729, 392] width 83 height 33
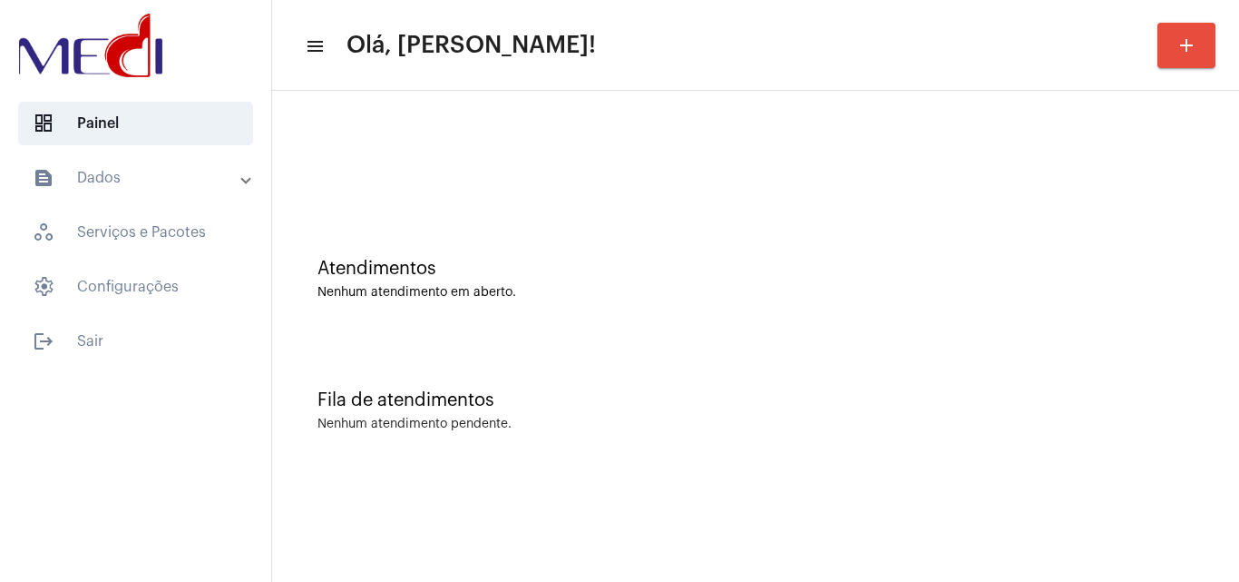
click at [1039, 338] on div "Fila de atendimentos Nenhum atendimento pendente." at bounding box center [755, 402] width 949 height 132
click at [1139, 346] on div "Fila de atendimentos Nenhum atendimento pendente." at bounding box center [755, 402] width 949 height 132
click at [906, 264] on div "Atendimentos" at bounding box center [756, 269] width 876 height 20
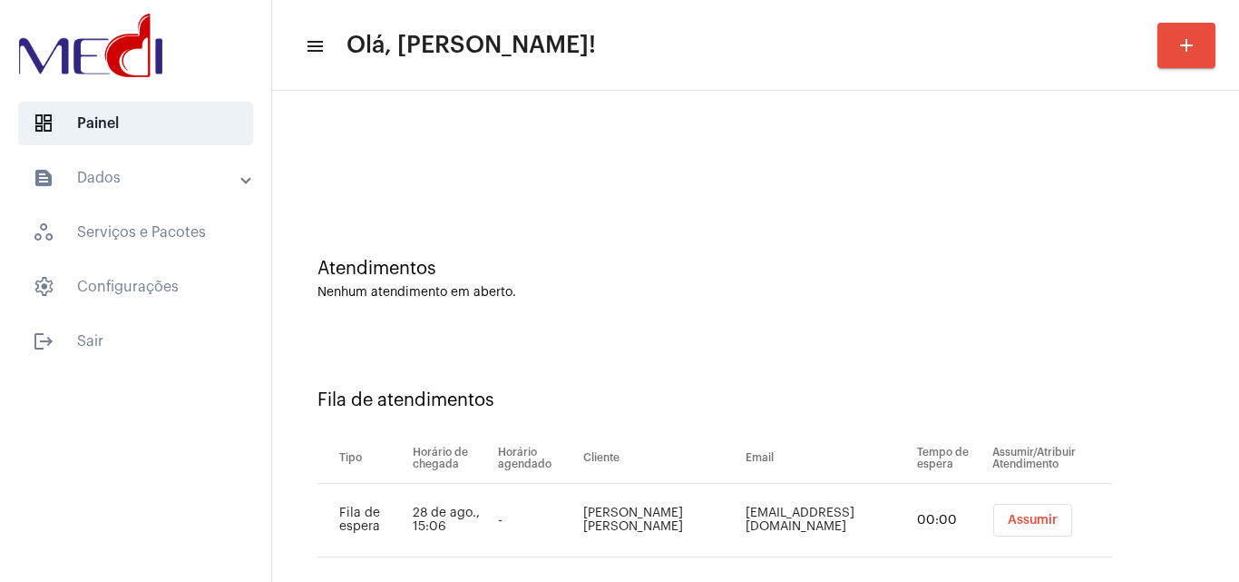
click at [1008, 524] on span "Assumir" at bounding box center [1033, 519] width 50 height 13
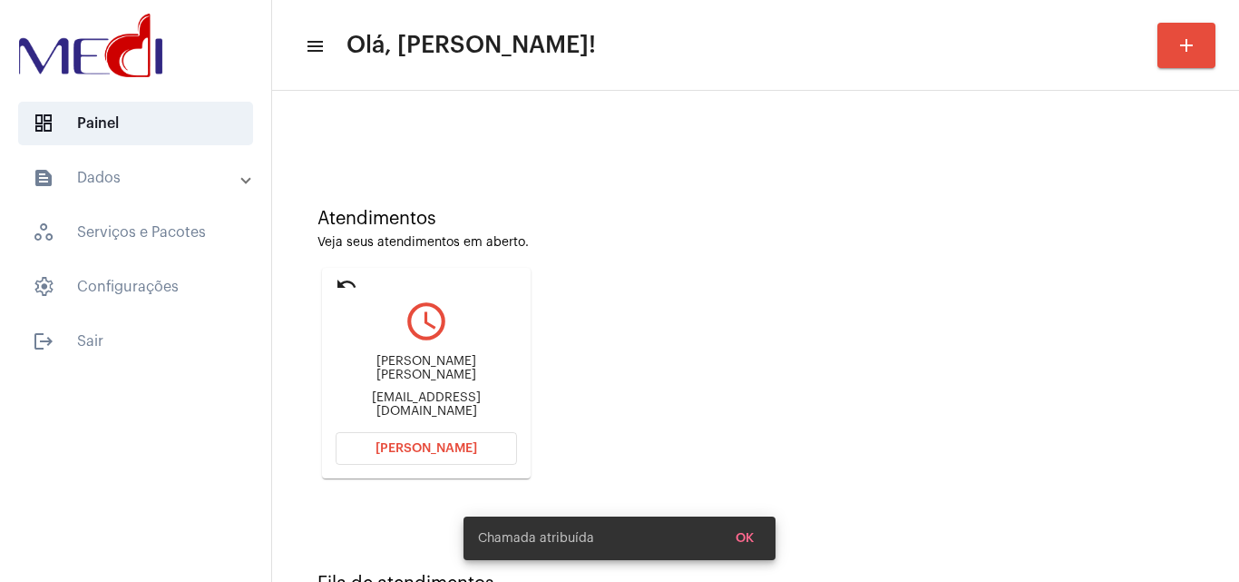
scroll to position [128, 0]
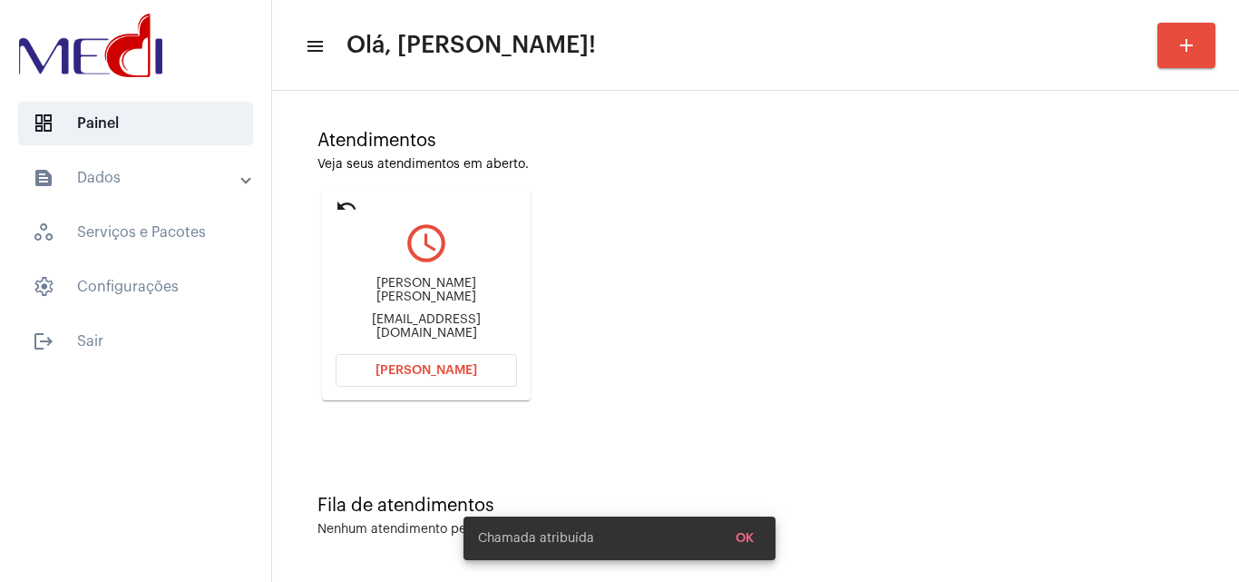
click at [472, 313] on div "jose1312paulo@gmail.com" at bounding box center [426, 326] width 181 height 27
copy mat-card-content "jose1312paulo@gmail.com Abrir Chamada"
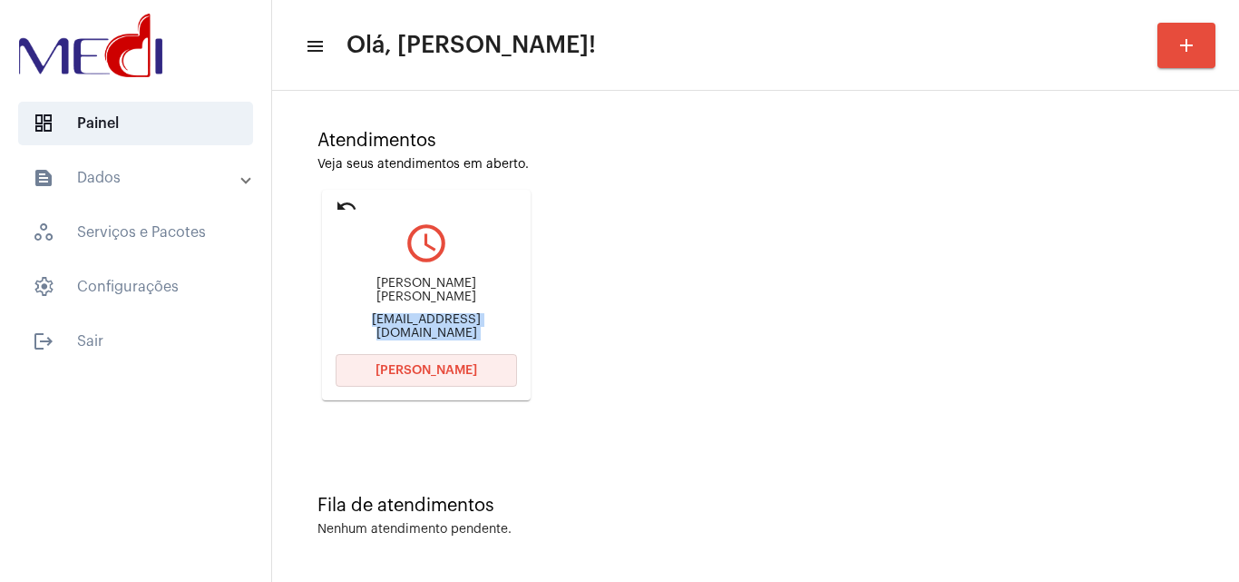
click at [438, 383] on button "Abrir Chamada" at bounding box center [426, 370] width 181 height 33
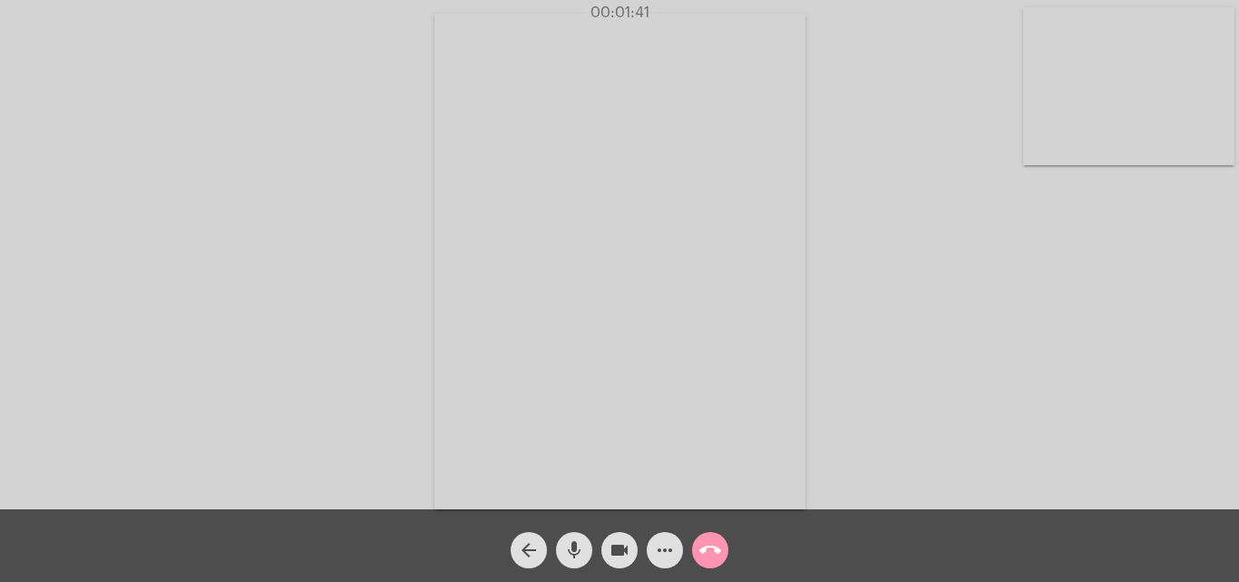
click at [706, 548] on mat-icon "call_end" at bounding box center [710, 550] width 22 height 22
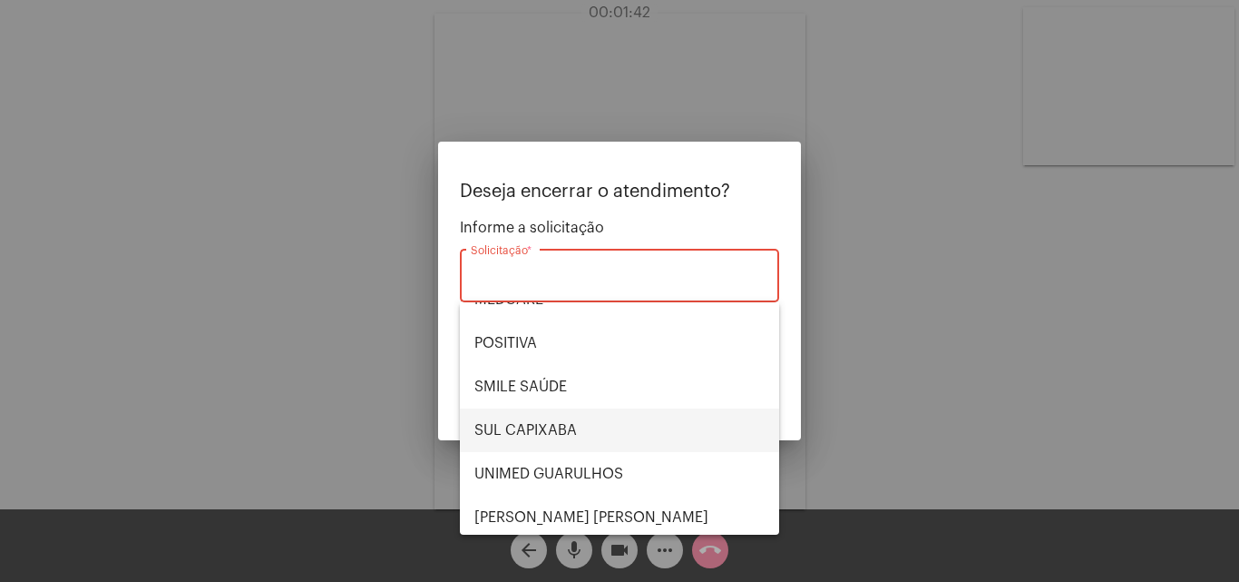
scroll to position [203, 0]
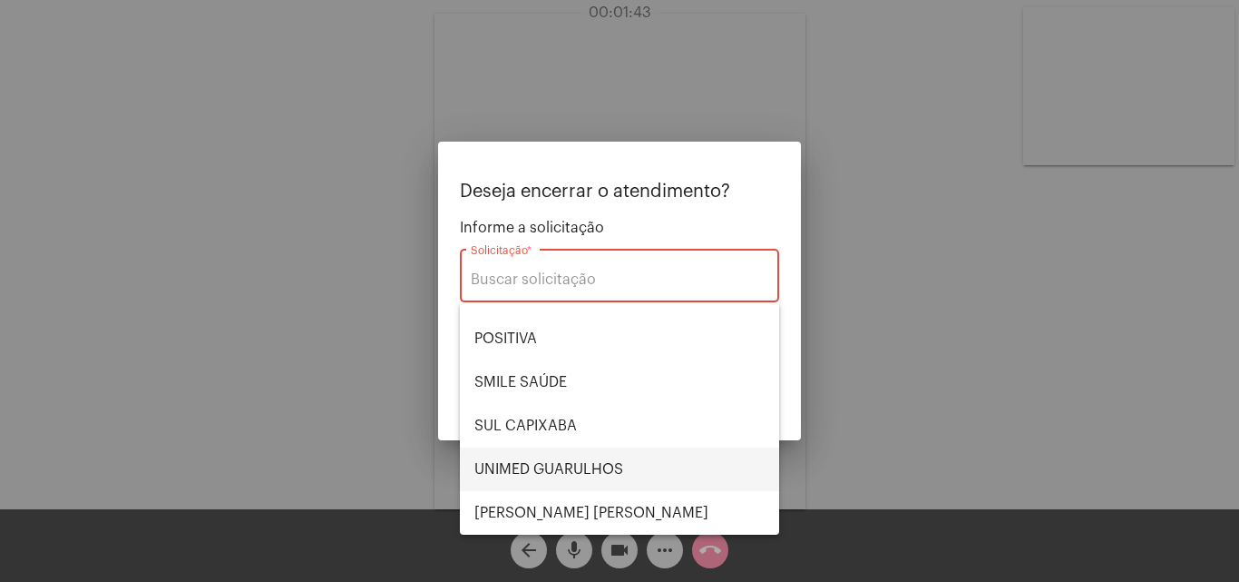
click at [556, 459] on span "UNIMED GUARULHOS" at bounding box center [619, 469] width 290 height 44
type input "UNIMED GUARULHOS"
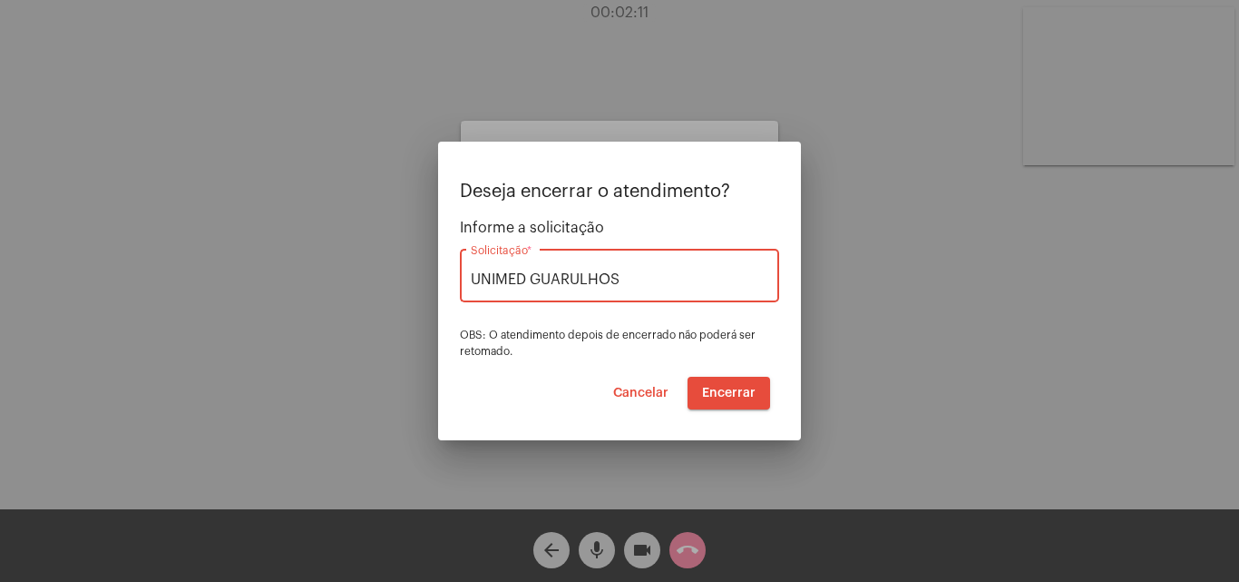
click at [739, 397] on span "Encerrar" at bounding box center [729, 392] width 54 height 13
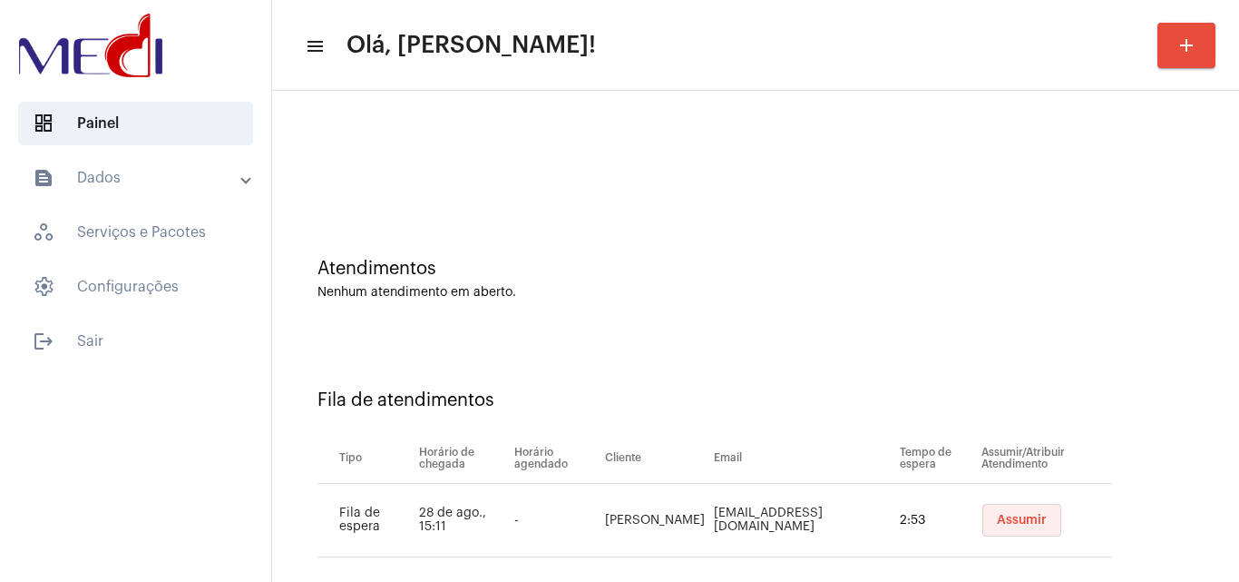
click at [1005, 511] on button "Assumir" at bounding box center [1021, 519] width 79 height 33
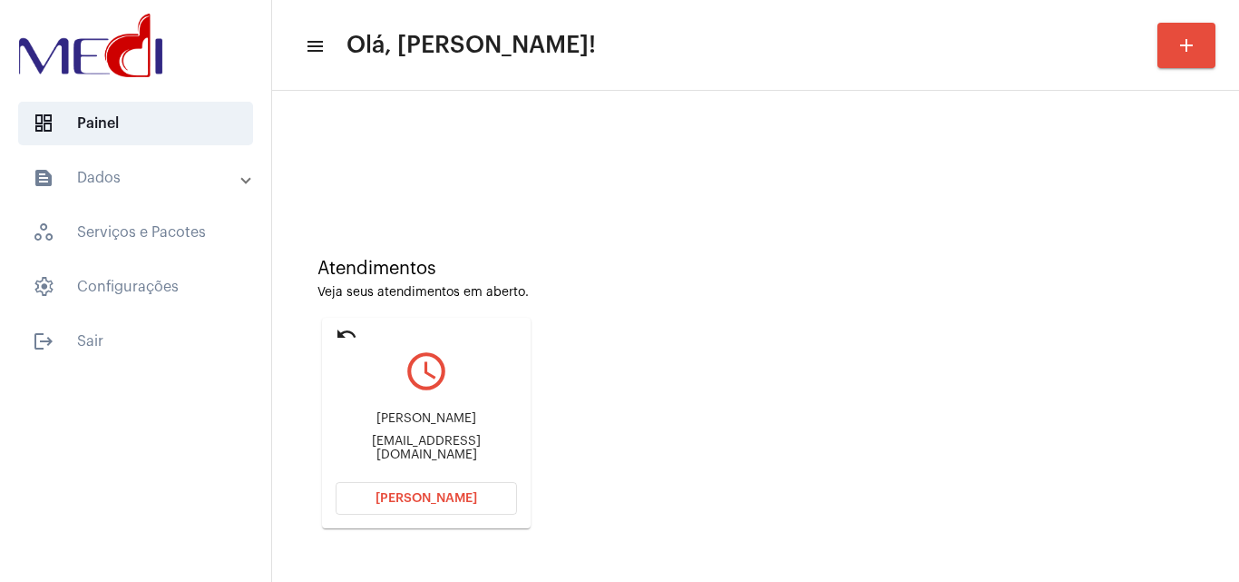
click at [408, 440] on div "Juan Roberto Pereira juanrobert627@gmail.com" at bounding box center [426, 437] width 181 height 82
copy mat-card-content "juanrobert627@gmail.com Abrir Chamada"
click at [450, 509] on button "[PERSON_NAME]" at bounding box center [426, 498] width 181 height 33
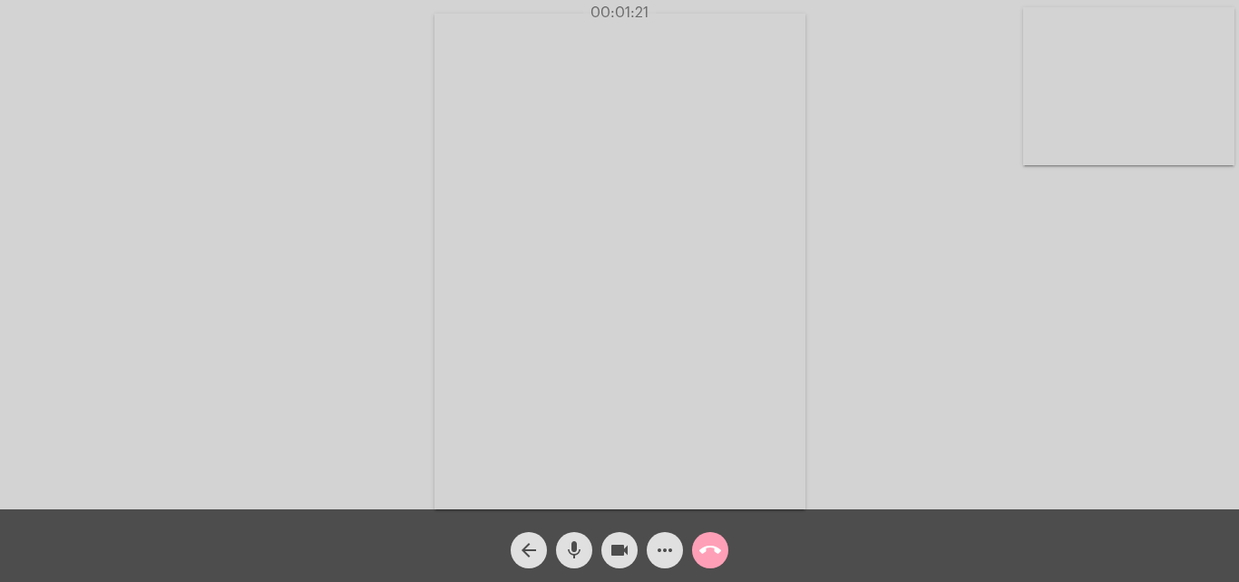
click at [709, 552] on mat-icon "call_end" at bounding box center [710, 550] width 22 height 22
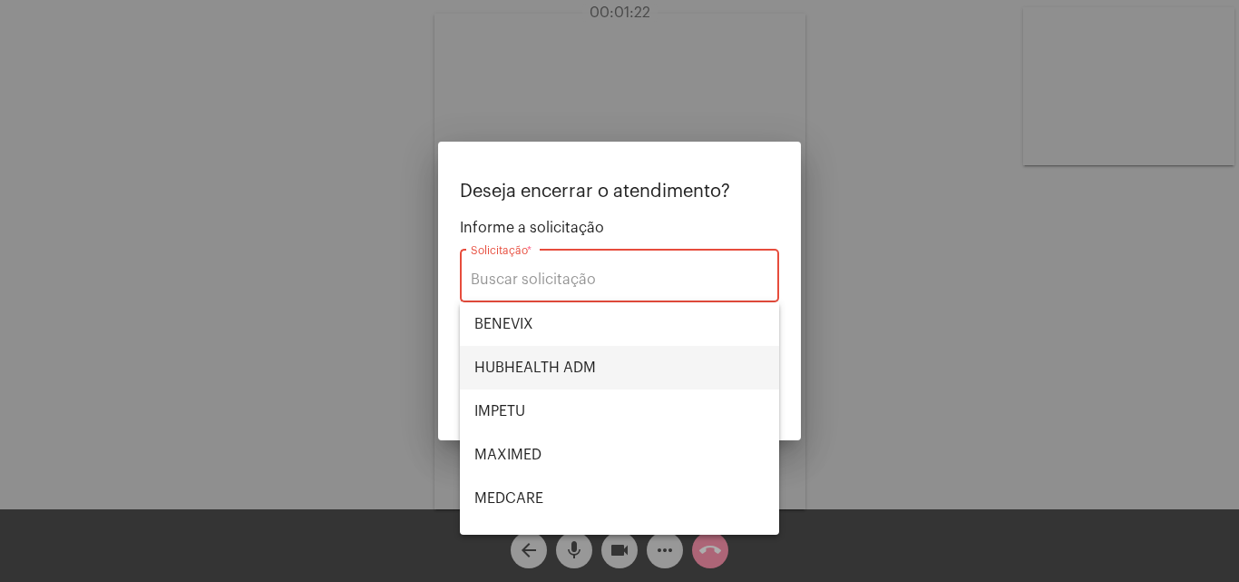
click at [570, 374] on span "HUBHEALTH ADM" at bounding box center [619, 368] width 290 height 44
type input "HUBHEALTH ADM"
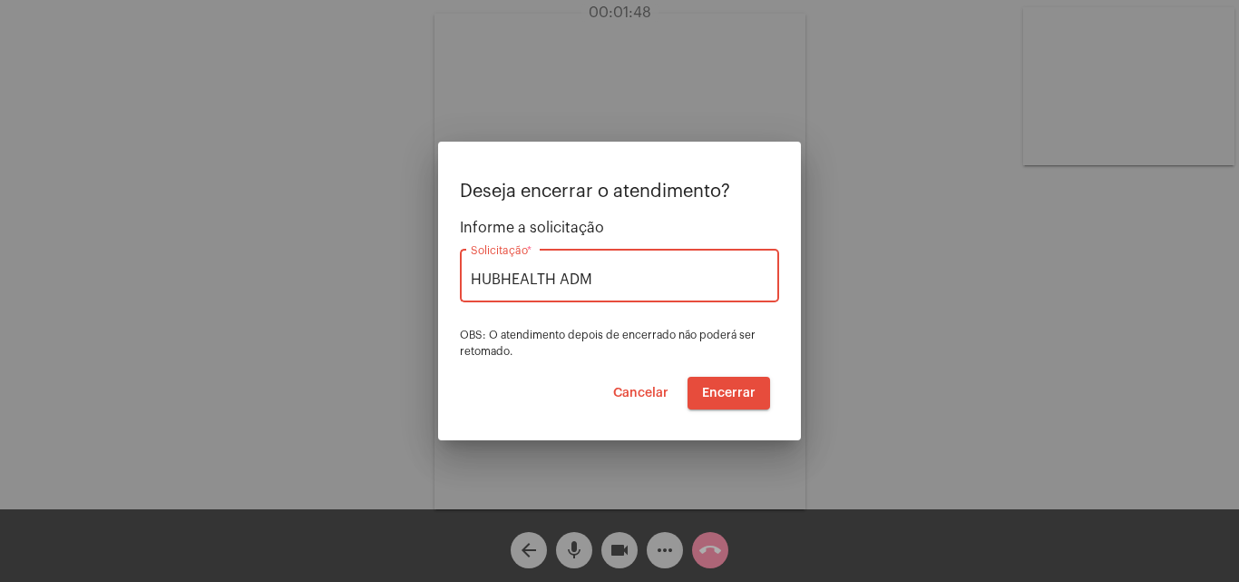
click at [755, 396] on span "Encerrar" at bounding box center [729, 392] width 54 height 13
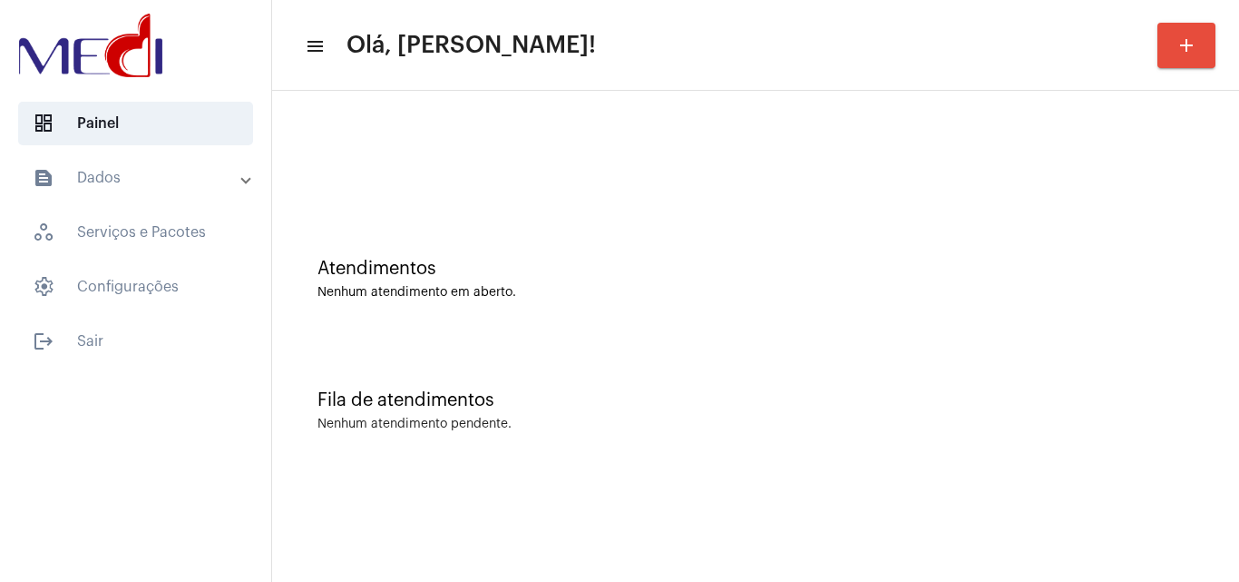
click at [1116, 385] on div "Fila de atendimentos Nenhum atendimento pendente." at bounding box center [755, 402] width 949 height 132
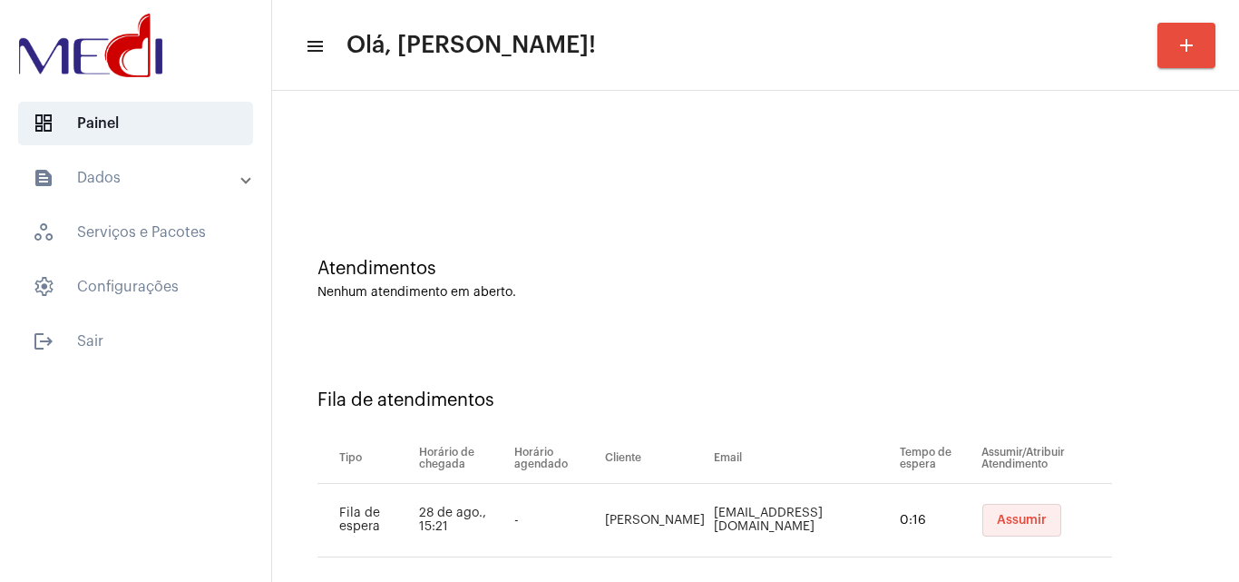
click at [991, 506] on button "Assumir" at bounding box center [1021, 519] width 79 height 33
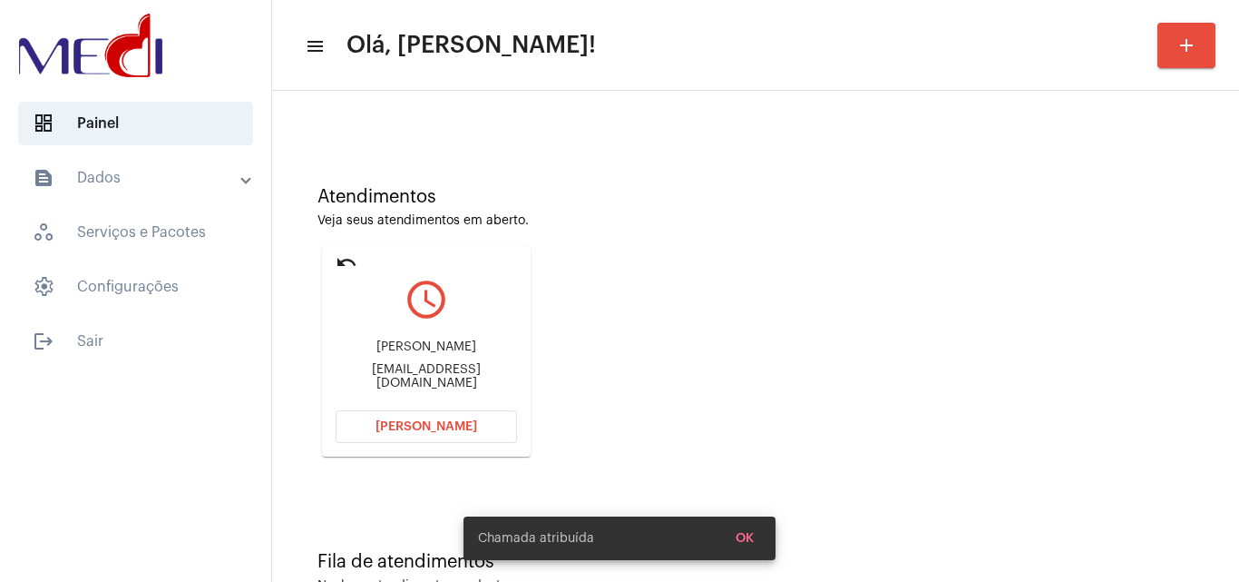
scroll to position [128, 0]
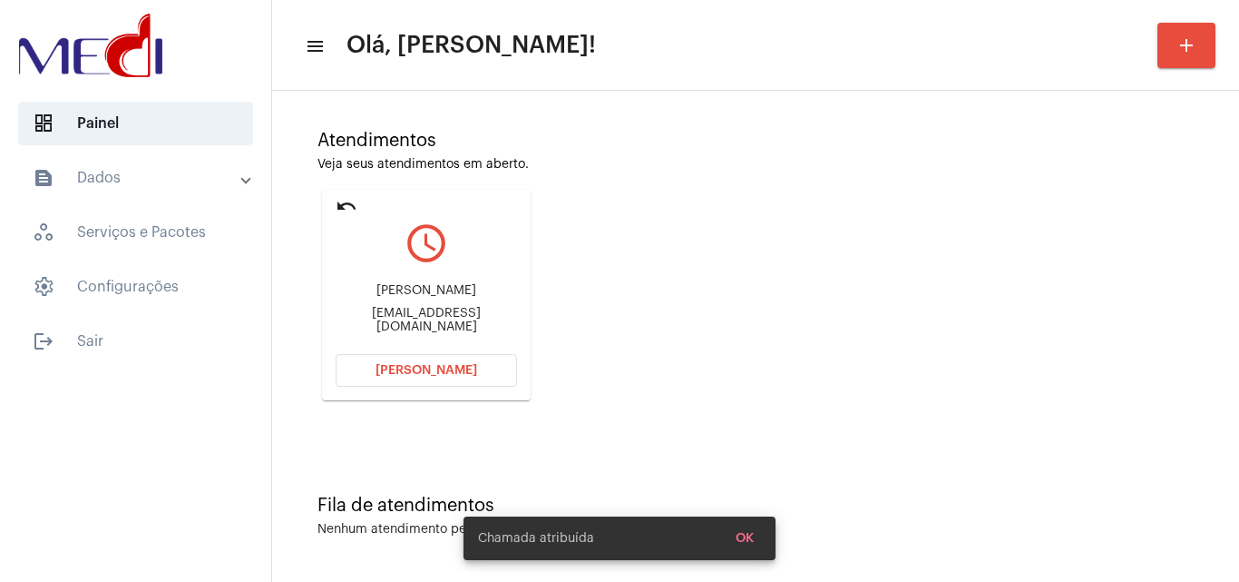
click at [435, 322] on div "[EMAIL_ADDRESS][DOMAIN_NAME]" at bounding box center [426, 320] width 181 height 27
copy mat-card-content "[EMAIL_ADDRESS][DOMAIN_NAME] [PERSON_NAME]"
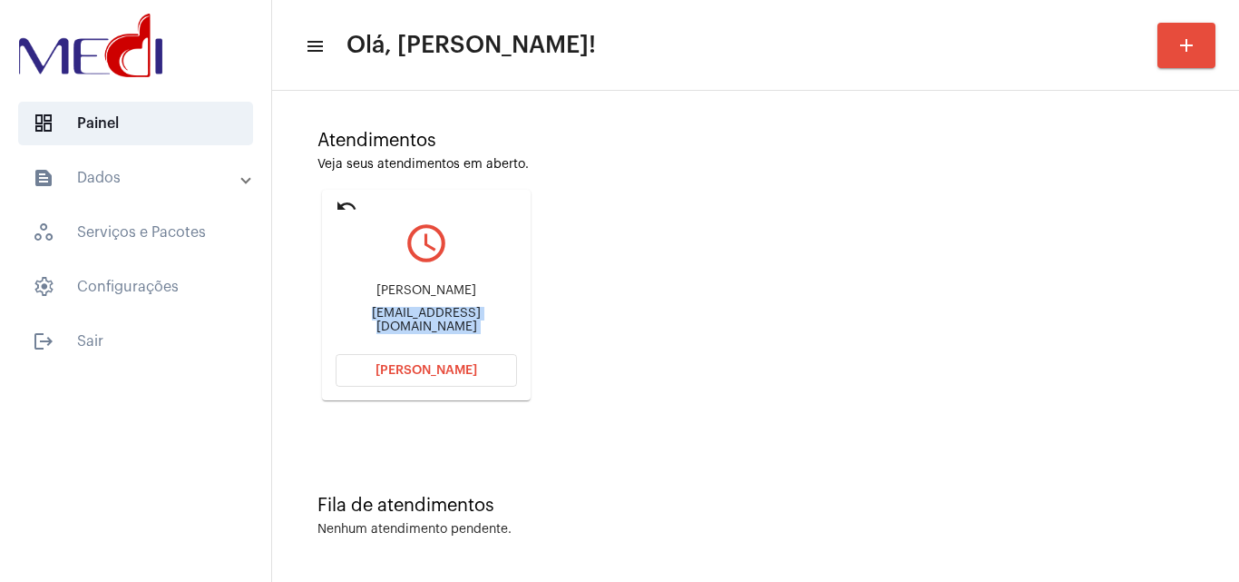
click at [470, 363] on button "[PERSON_NAME]" at bounding box center [426, 370] width 181 height 33
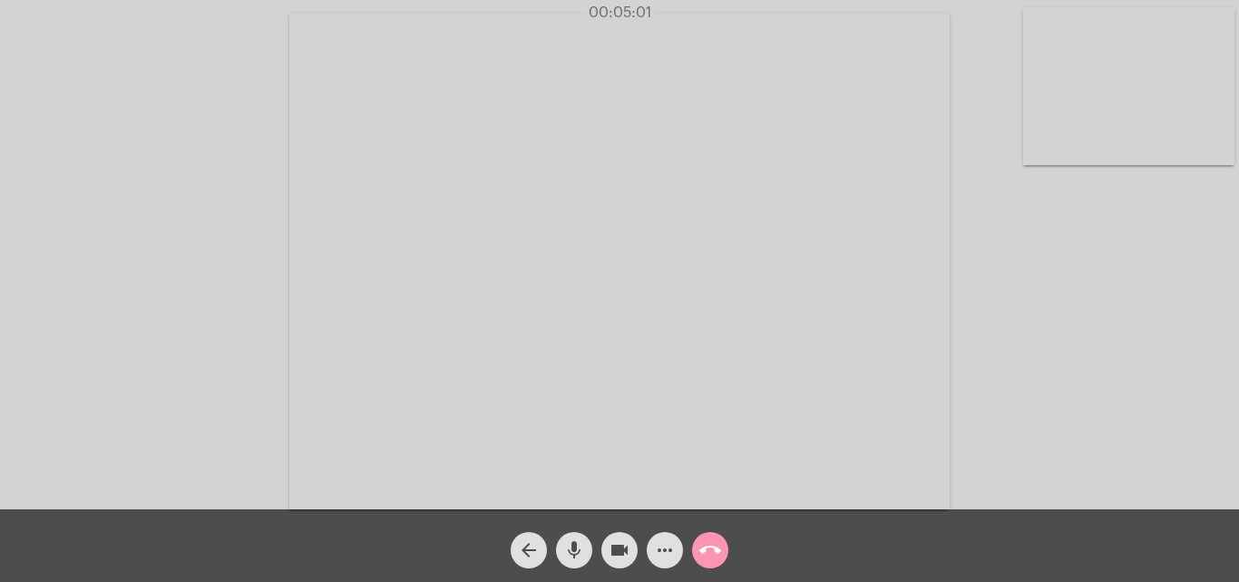
click at [722, 555] on button "call_end" at bounding box center [710, 550] width 36 height 36
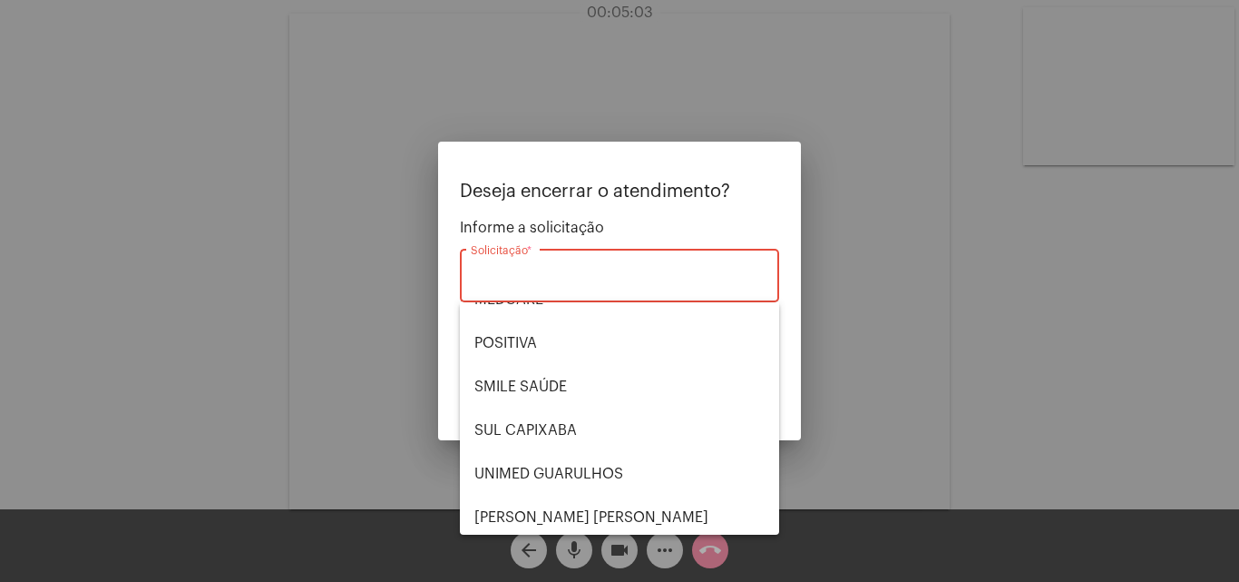
scroll to position [203, 0]
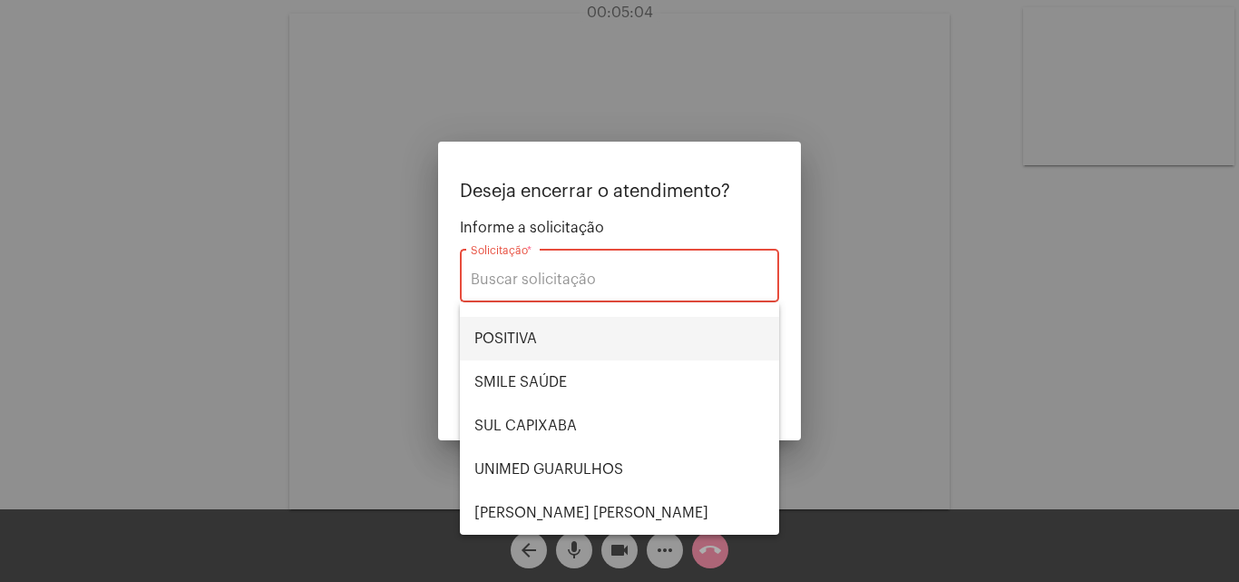
click at [543, 337] on span "POSITIVA" at bounding box center [619, 339] width 290 height 44
type input "POSITIVA"
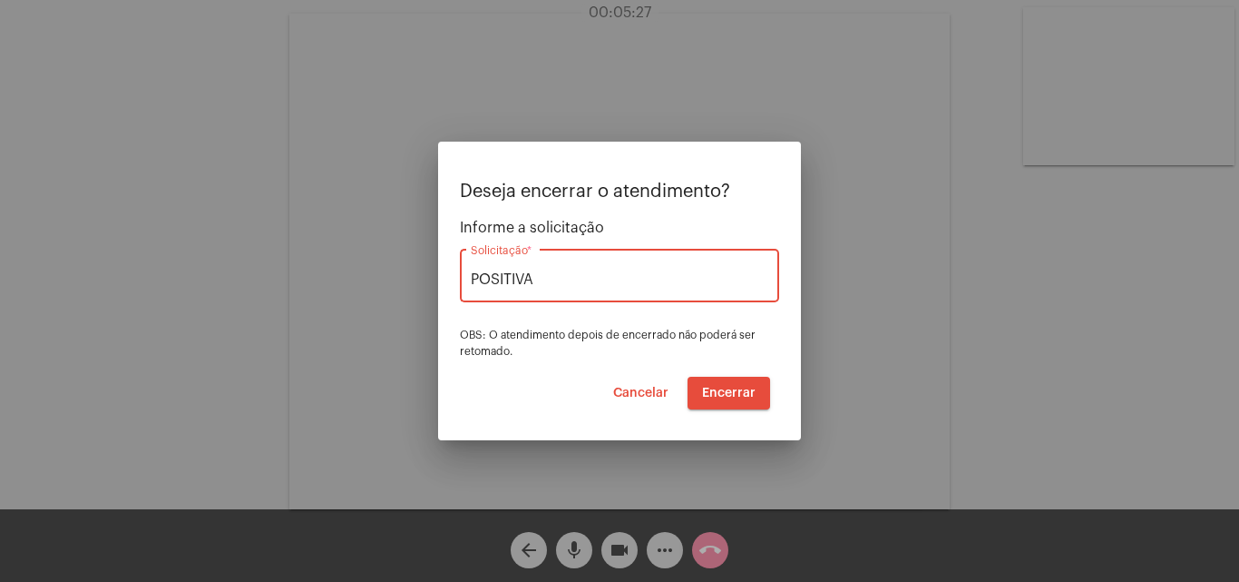
click at [737, 393] on span "Encerrar" at bounding box center [729, 392] width 54 height 13
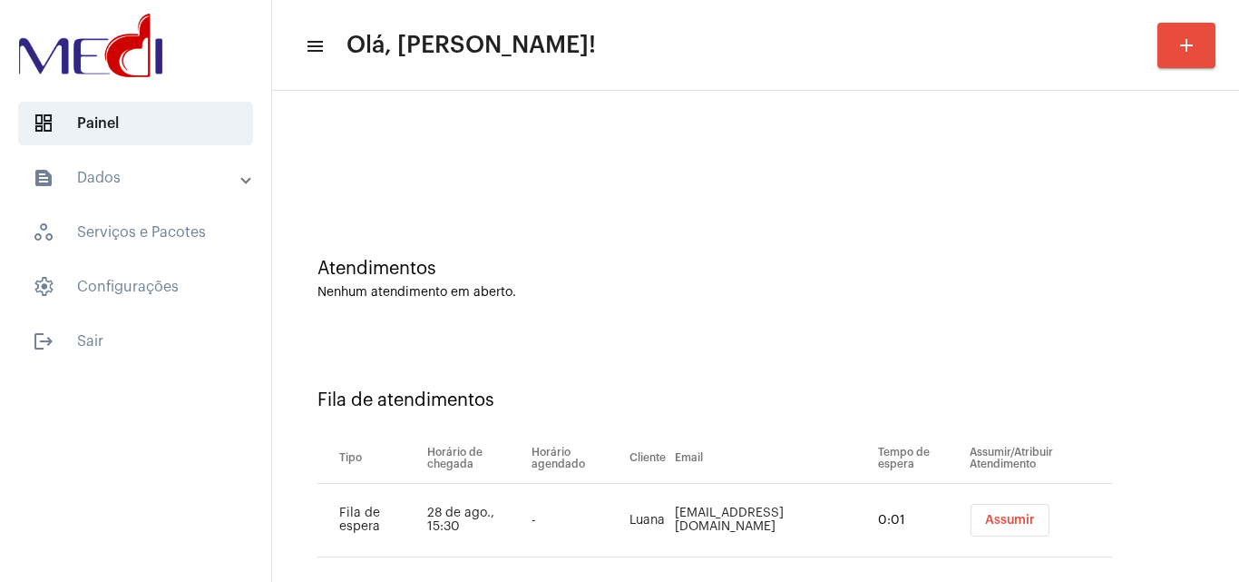
click at [992, 511] on button "Assumir" at bounding box center [1010, 519] width 79 height 33
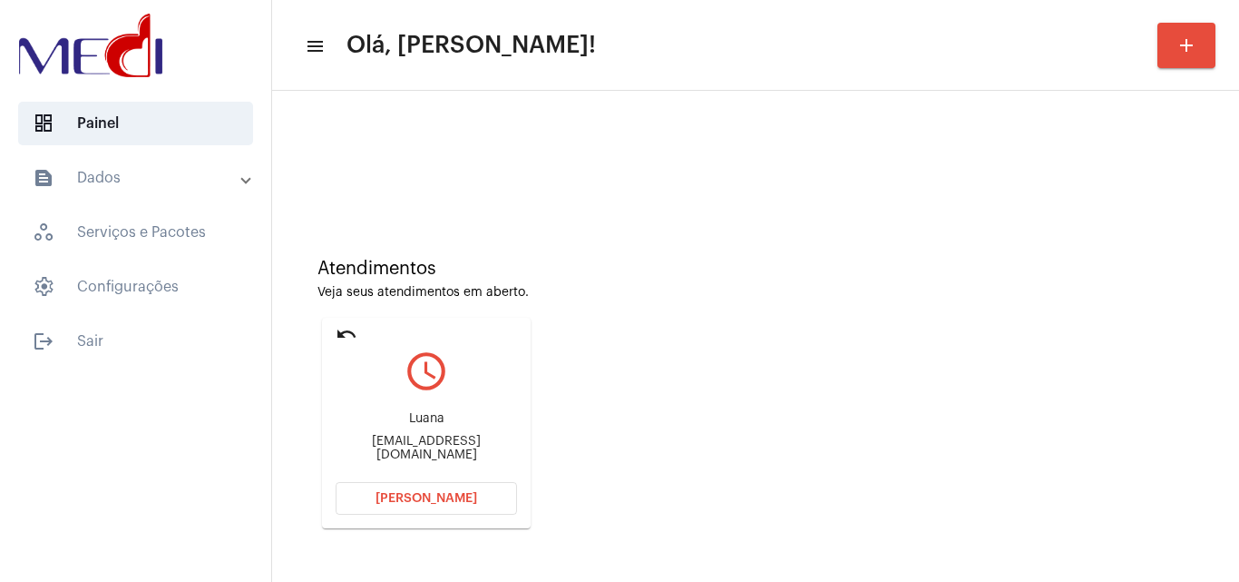
scroll to position [128, 0]
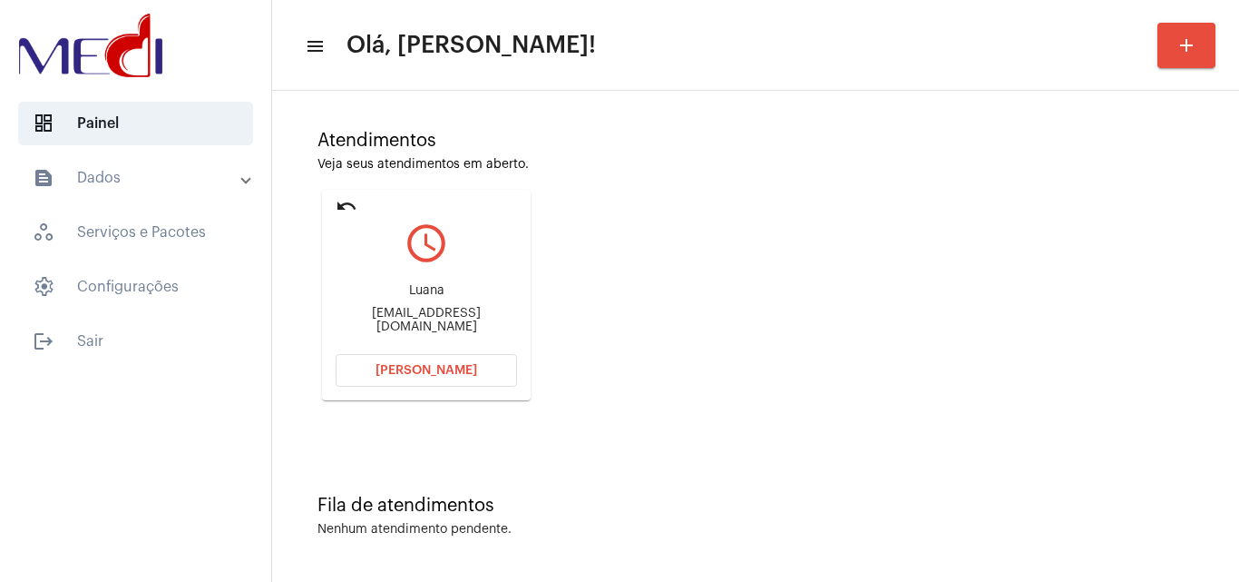
click at [461, 323] on div "[EMAIL_ADDRESS][DOMAIN_NAME]" at bounding box center [426, 320] width 181 height 27
click at [461, 323] on div "Luanavanessalipe13@gmail.com" at bounding box center [426, 320] width 181 height 27
copy mat-card-content "Luanavanessalipe13@gmail.com Abrir Chamada"
click at [465, 371] on span "Abrir Chamada" at bounding box center [427, 370] width 102 height 13
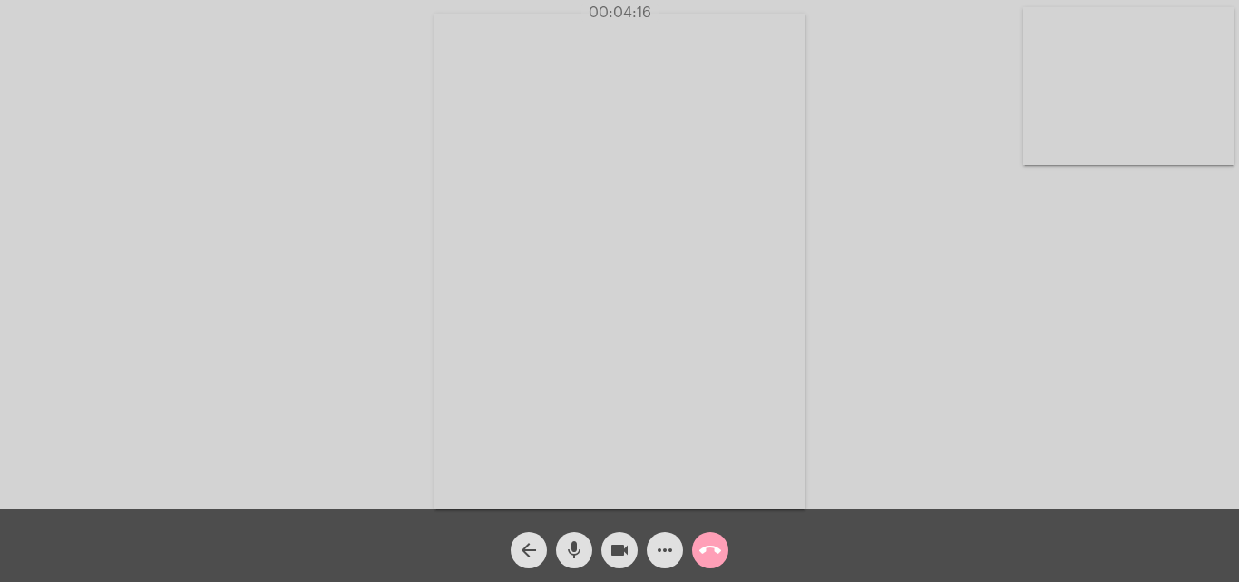
click at [711, 547] on mat-icon "call_end" at bounding box center [710, 550] width 22 height 22
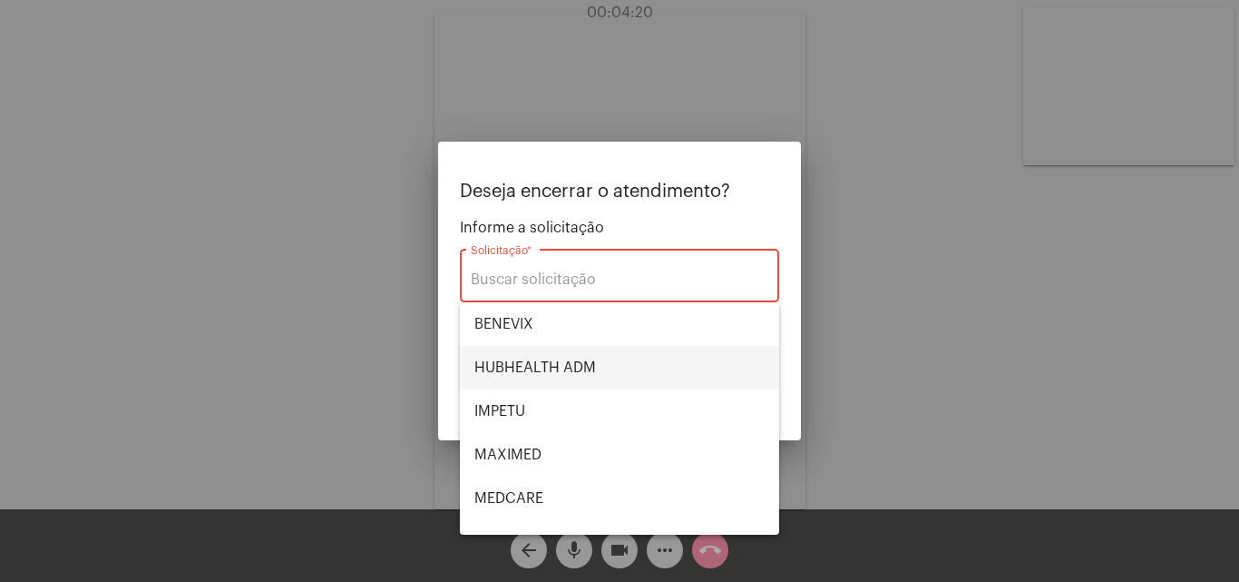
click at [596, 369] on span "HUBHEALTH ADM" at bounding box center [619, 368] width 290 height 44
type input "HUBHEALTH ADM"
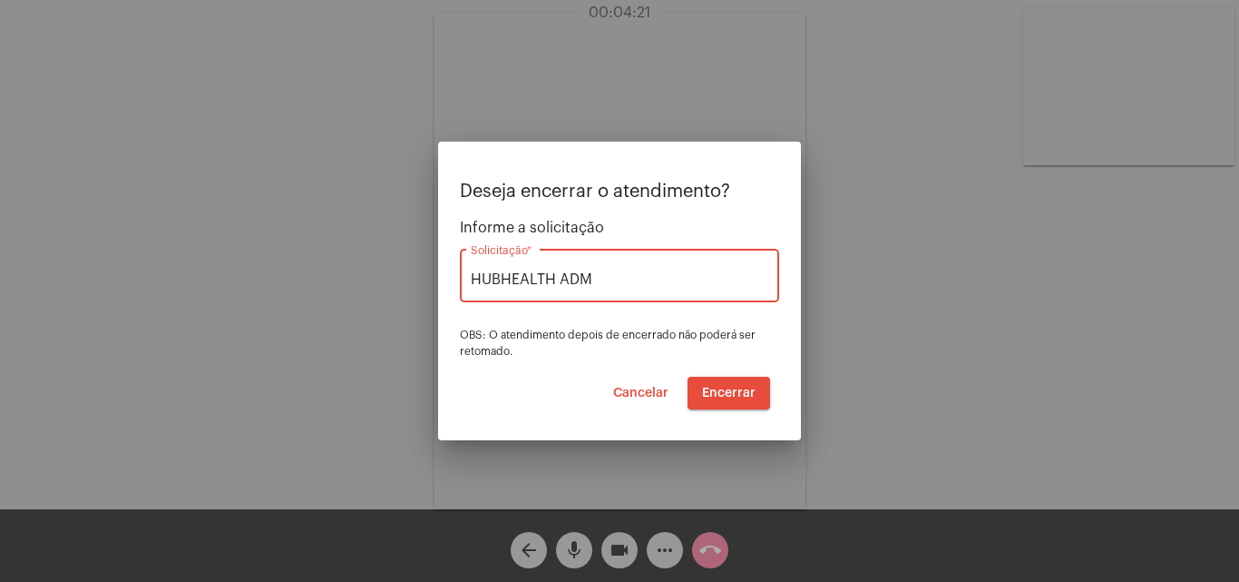
click at [718, 390] on span "Encerrar" at bounding box center [729, 392] width 54 height 13
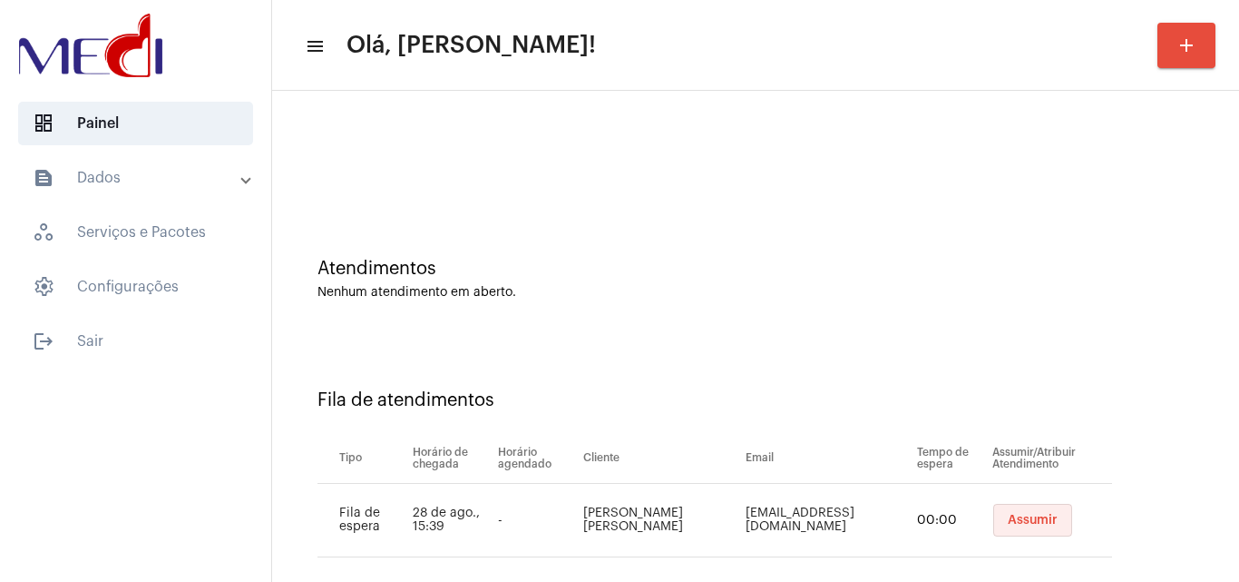
click at [1014, 511] on button "Assumir" at bounding box center [1032, 519] width 79 height 33
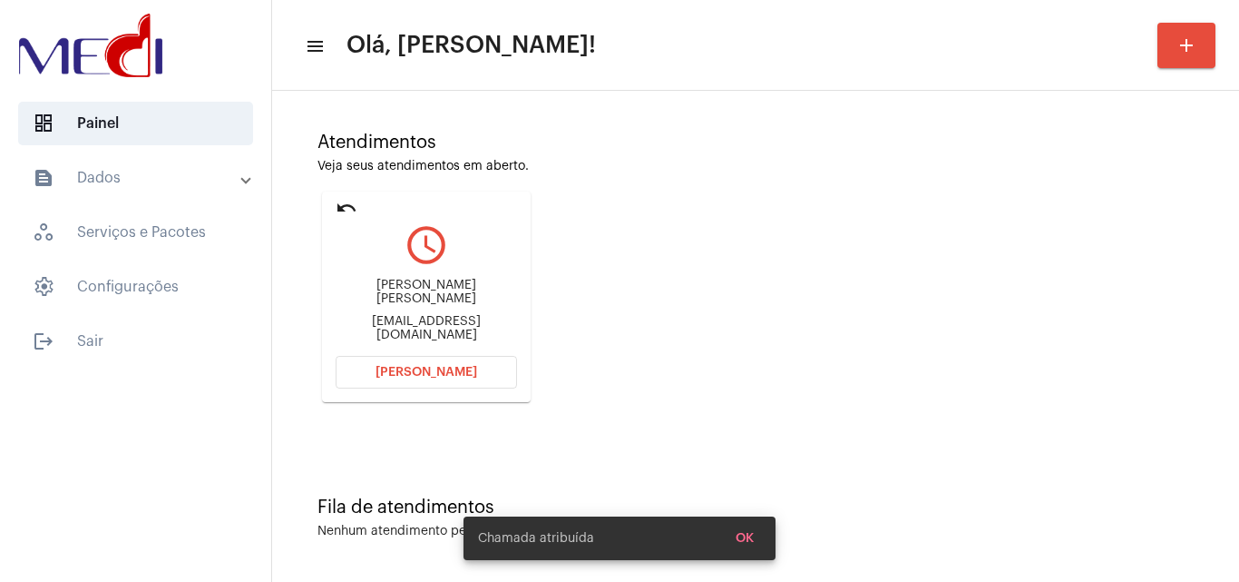
scroll to position [128, 0]
click at [461, 315] on div "dainhadainha@gmail.com" at bounding box center [426, 326] width 181 height 27
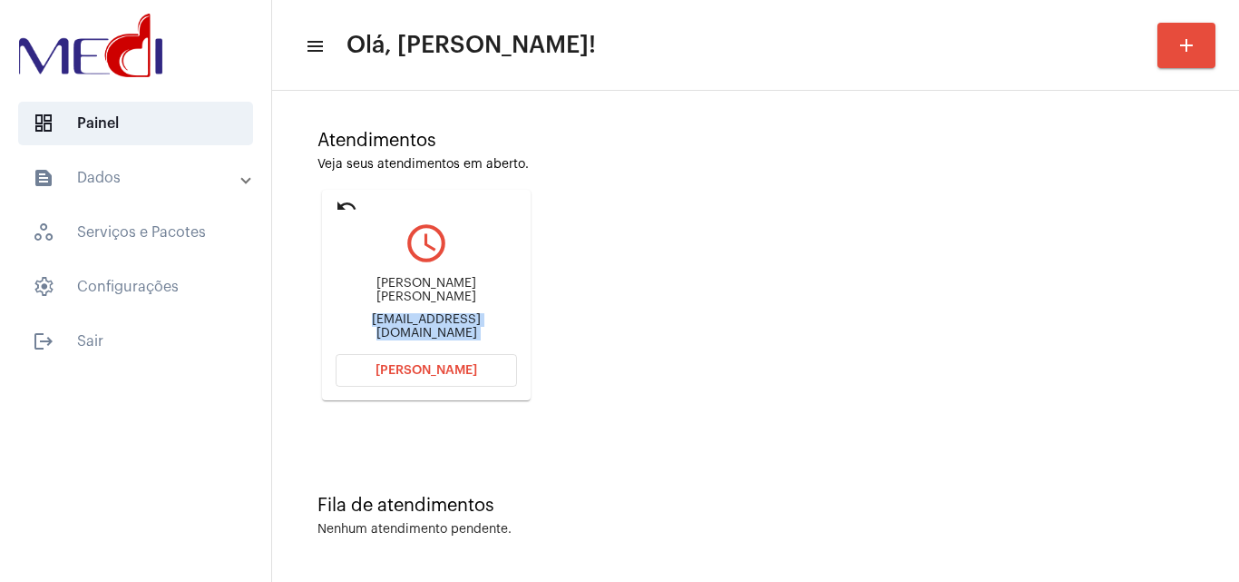
click at [461, 315] on div "dainhadainha@gmail.com" at bounding box center [426, 326] width 181 height 27
copy mat-card-content "dainhadainha@gmail.com Abrir Chamada"
click at [393, 377] on button "Abrir Chamada" at bounding box center [426, 370] width 181 height 33
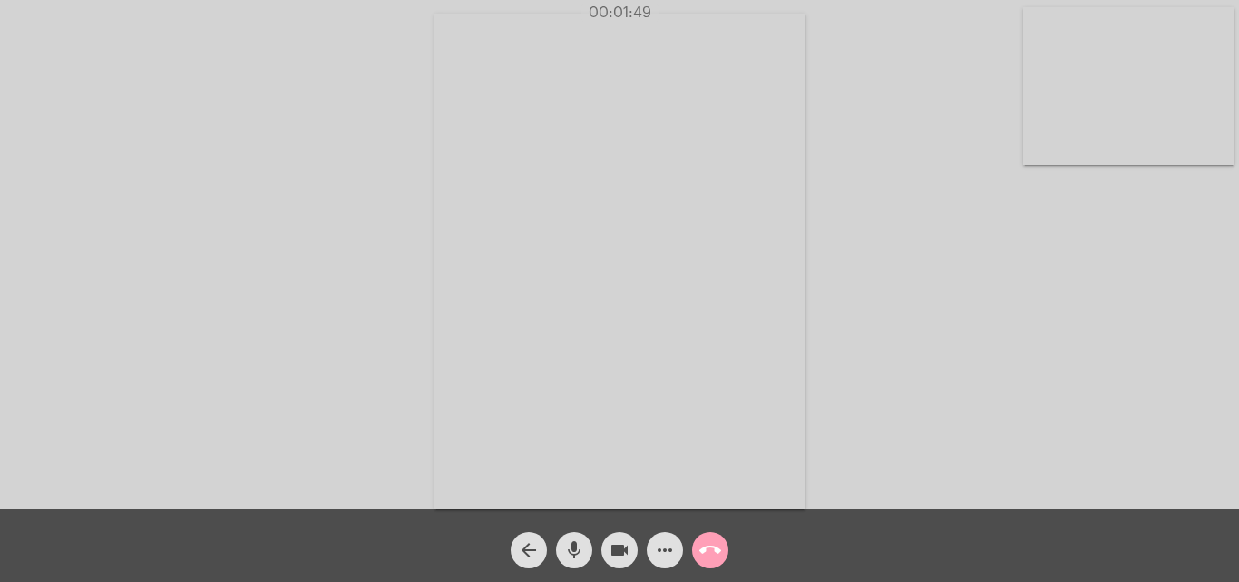
click at [699, 545] on button "call_end" at bounding box center [710, 550] width 36 height 36
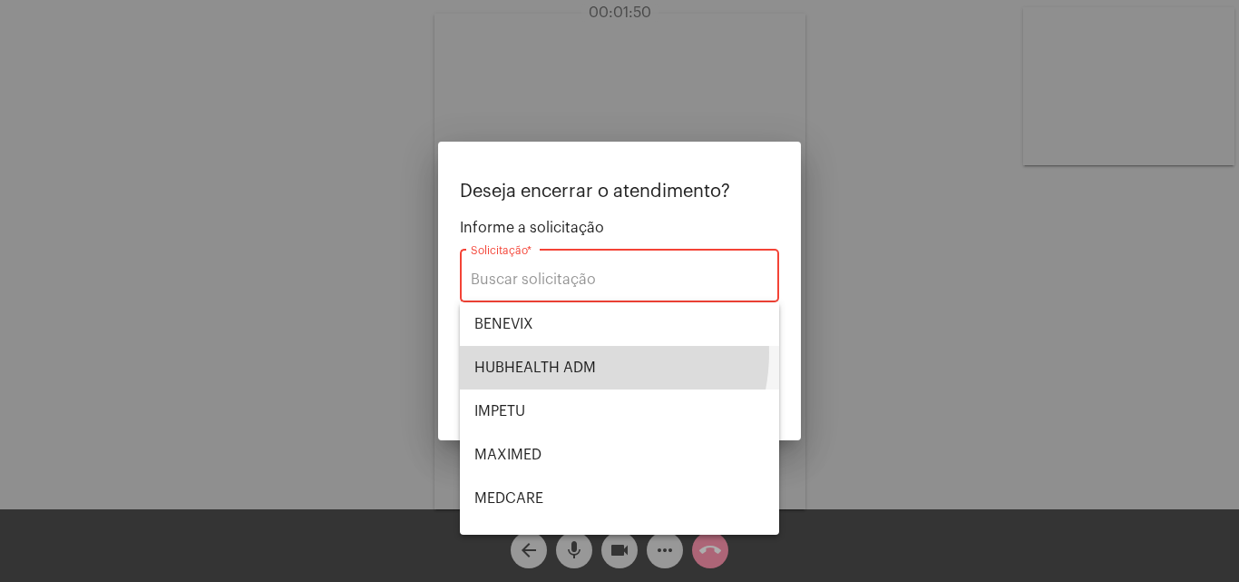
click at [573, 352] on span "HUBHEALTH ADM" at bounding box center [619, 368] width 290 height 44
type input "HUBHEALTH ADM"
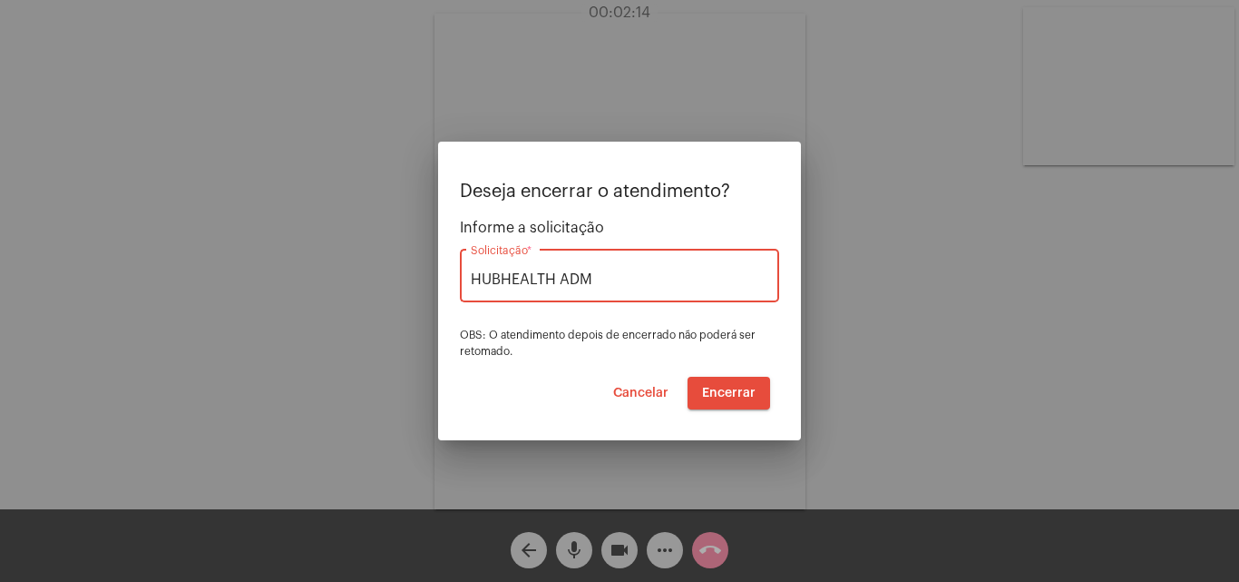
click at [738, 399] on button "Encerrar" at bounding box center [729, 392] width 83 height 33
